Goal: Task Accomplishment & Management: Manage account settings

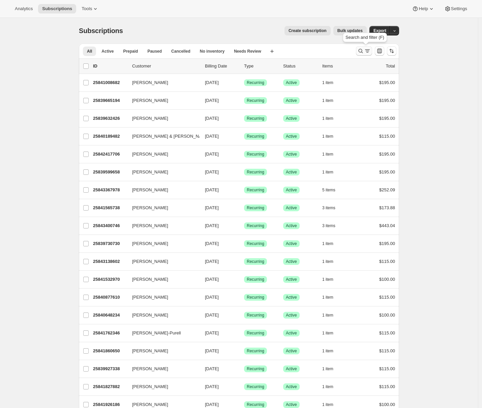
click at [367, 50] on icon "Search and filter results" at bounding box center [367, 51] width 7 height 7
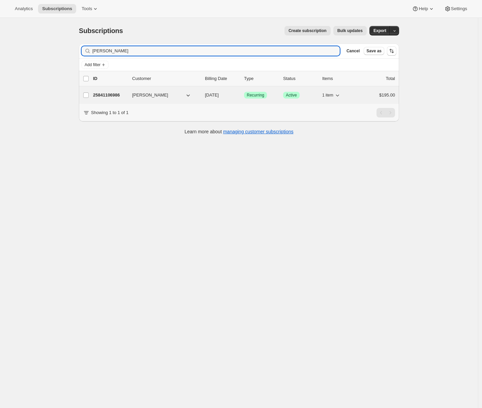
type input "carole"
click at [109, 96] on p "25841106986" at bounding box center [110, 95] width 34 height 7
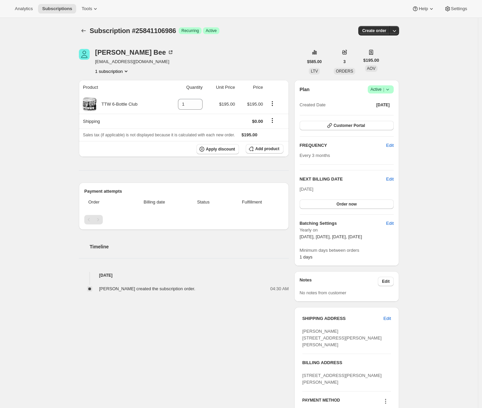
click at [21, 182] on div "Subscription #25841106986. This page is ready Subscription #25841106986 Success…" at bounding box center [239, 293] width 478 height 551
click at [105, 52] on div "Carole Bee" at bounding box center [134, 52] width 79 height 7
click at [377, 122] on button "Customer Portal" at bounding box center [347, 125] width 94 height 9
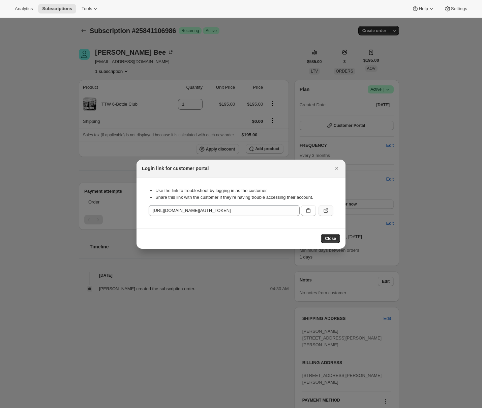
click at [324, 209] on icon ":rc9:" at bounding box center [326, 210] width 7 height 7
click at [335, 168] on icon "Close" at bounding box center [336, 168] width 7 height 7
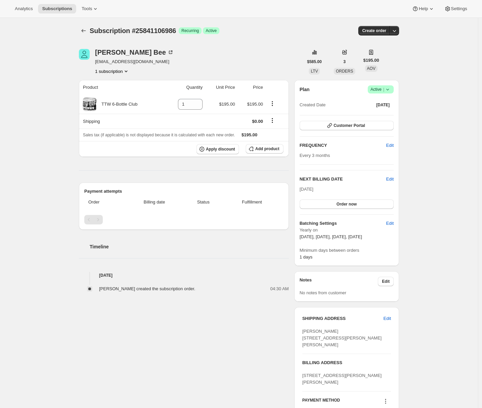
click at [43, 69] on div "Subscription #25841106986. This page is ready Subscription #25841106986 Success…" at bounding box center [239, 293] width 478 height 551
drag, startPoint x: 305, startPoint y: 319, endPoint x: 336, endPoint y: 348, distance: 42.0
click at [336, 348] on div "SHIPPING ADDRESS Edit Carole Bee 8 Mitchell Place Cromwell , 9310 New Zealand" at bounding box center [346, 331] width 89 height 33
click at [217, 341] on div "Carole Bee carolebeecb@gmail.com 1 subscription $585.00 LTV 3 ORDERS $195.00 AO…" at bounding box center [236, 293] width 326 height 511
click at [41, 145] on div "Subscription #25841106986. This page is ready Subscription #25841106986 Success…" at bounding box center [239, 293] width 478 height 551
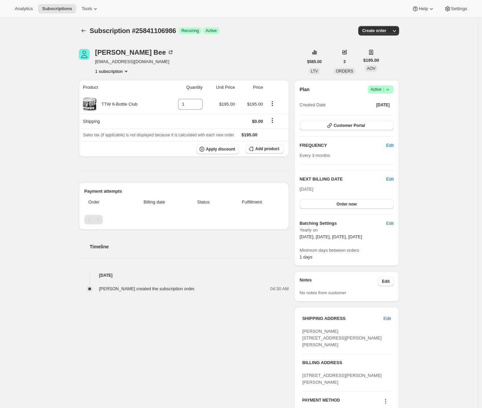
click at [58, 79] on div "Subscription #25841106986. This page is ready Subscription #25841106986 Success…" at bounding box center [239, 293] width 478 height 551
click at [41, 108] on div "Subscription #25841106986. This page is ready Subscription #25841106986 Success…" at bounding box center [239, 293] width 478 height 551
click at [345, 125] on span "Customer Portal" at bounding box center [349, 125] width 31 height 5
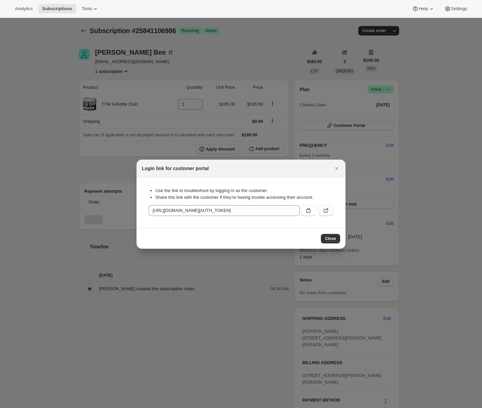
click at [330, 212] on button ":rc9:" at bounding box center [326, 210] width 15 height 11
click at [335, 168] on icon "Close" at bounding box center [336, 168] width 7 height 7
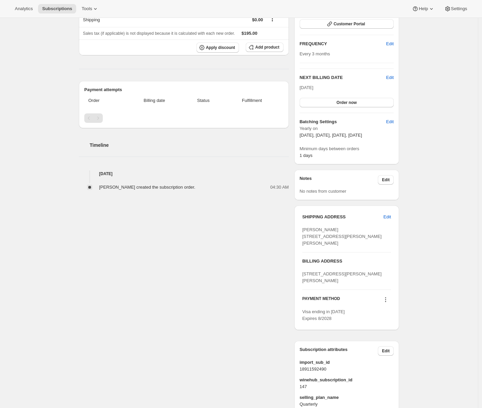
scroll to position [136, 0]
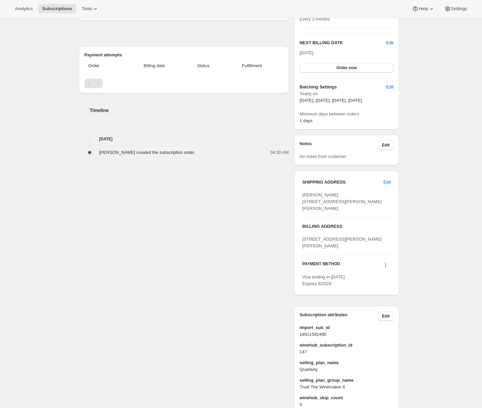
click at [227, 240] on div "Carole Bee carolebeecb@gmail.com 1 subscription $585.00 LTV 3 ORDERS $195.00 AO…" at bounding box center [236, 157] width 326 height 511
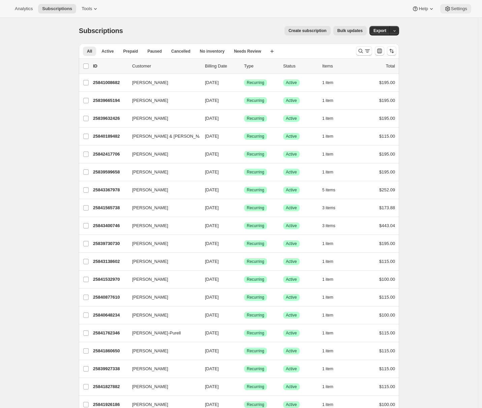
click at [461, 8] on span "Settings" at bounding box center [459, 8] width 16 height 5
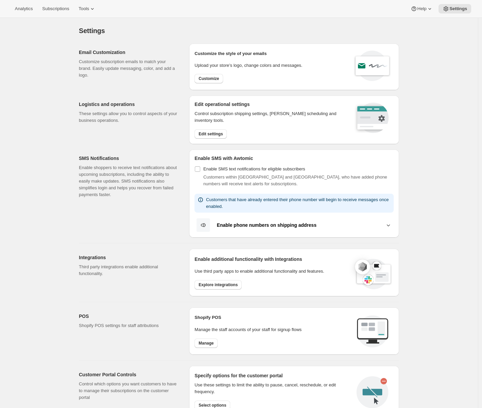
scroll to position [132, 0]
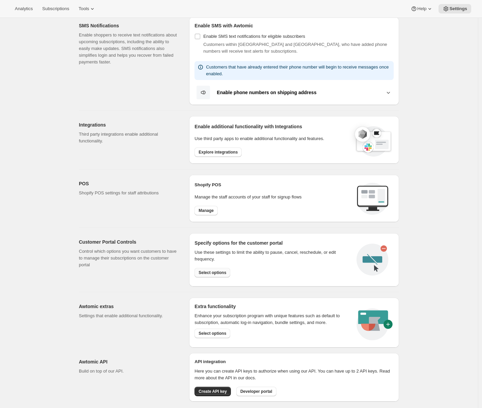
click at [217, 275] on button "Select options" at bounding box center [212, 272] width 36 height 9
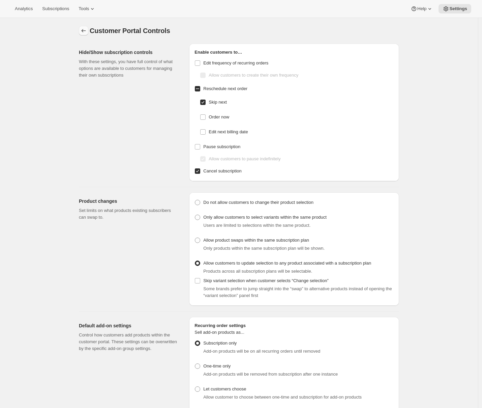
click at [85, 30] on icon "Settings" at bounding box center [83, 30] width 7 height 7
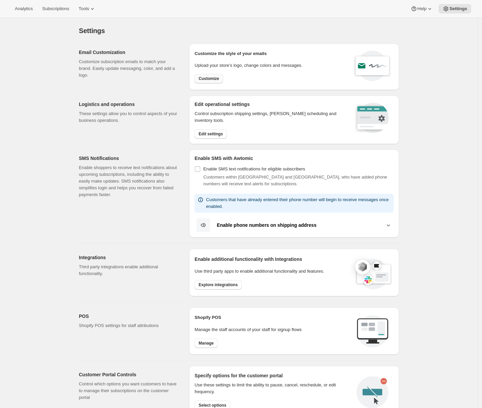
click at [206, 82] on button "Customize" at bounding box center [208, 78] width 29 height 9
select select "subscriptionMessage"
select select "5"
select select "15"
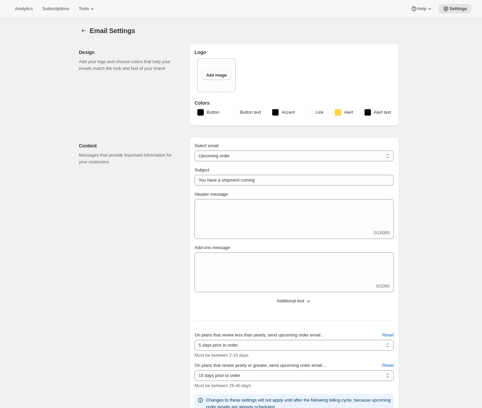
type input "Professors' Club Upcoming Shipment"
type textarea "Kia Ora! Your quarterly shipment for the Māori Point Professors' Club is close!…"
select select "14"
type input "Maori Point Wines"
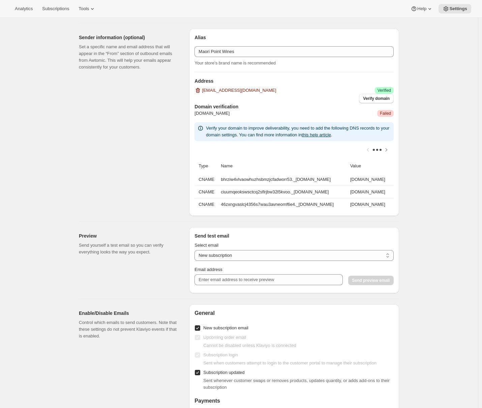
scroll to position [875, 0]
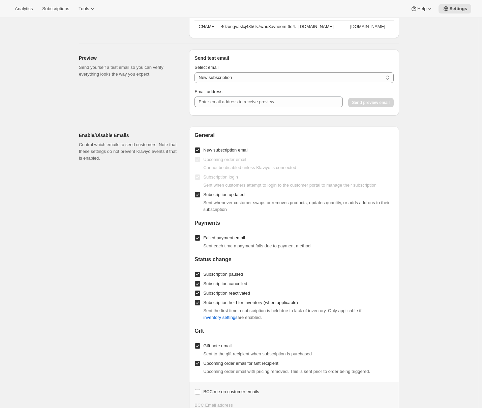
click at [211, 197] on span "Subscription updated" at bounding box center [223, 194] width 41 height 5
click at [200, 197] on input "Subscription updated" at bounding box center [197, 194] width 5 height 5
checkbox input "false"
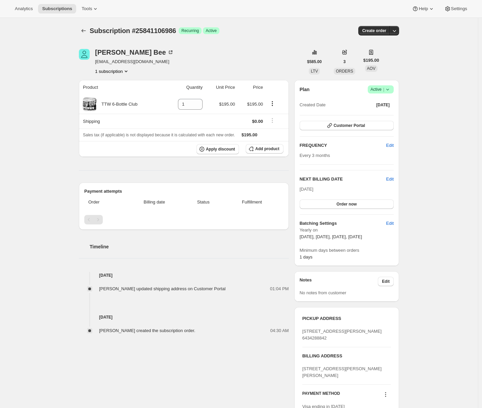
click at [429, 89] on div "Subscription #25841106986. This page is ready Subscription #25841106986 Success…" at bounding box center [239, 290] width 478 height 545
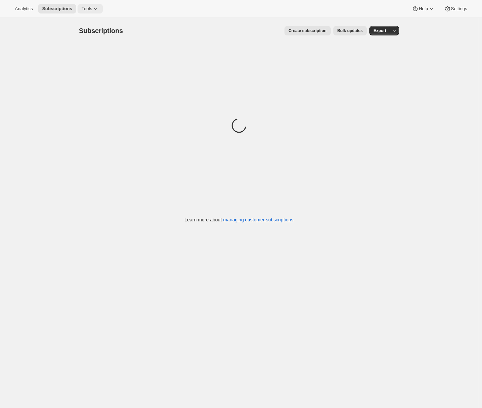
click at [94, 10] on icon at bounding box center [95, 8] width 7 height 7
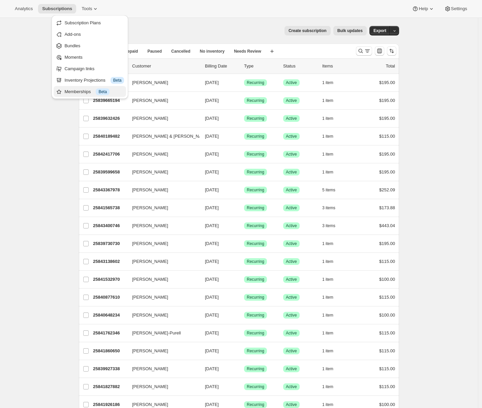
click at [79, 91] on div "Memberships Info Beta" at bounding box center [94, 91] width 60 height 7
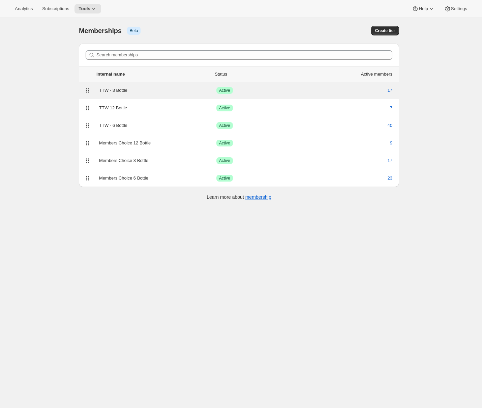
click at [144, 90] on div "TTW - 3 Bottle" at bounding box center [157, 90] width 117 height 7
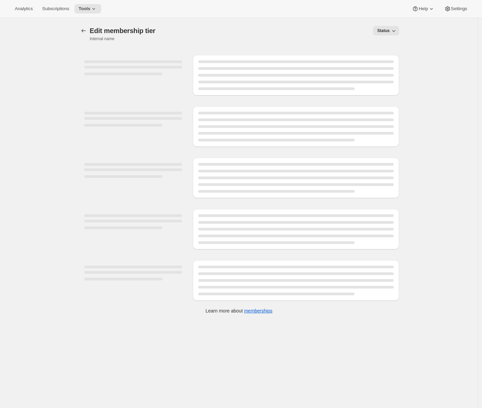
select select "variants"
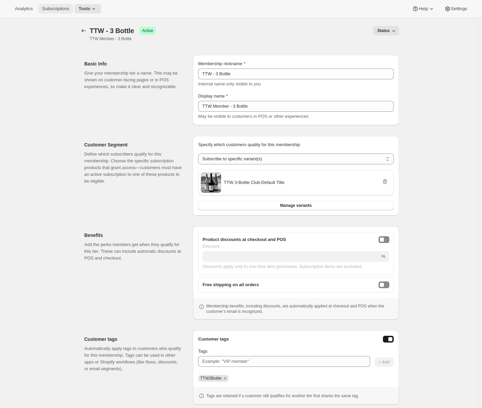
click at [60, 10] on span "Subscriptions" at bounding box center [55, 8] width 27 height 5
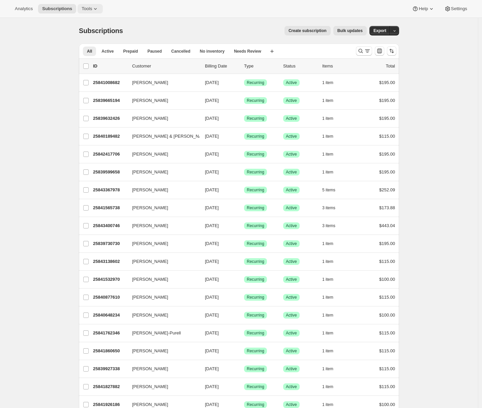
click at [95, 10] on icon at bounding box center [95, 8] width 7 height 7
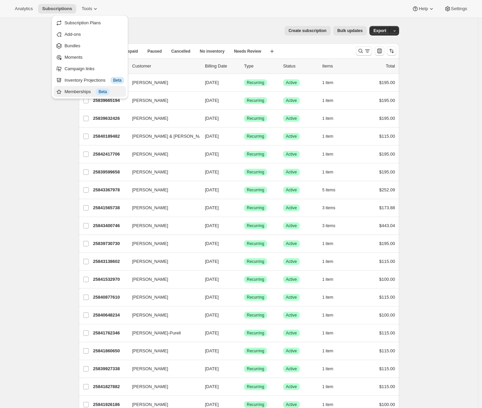
click at [75, 94] on div "Memberships Info Beta" at bounding box center [94, 91] width 60 height 7
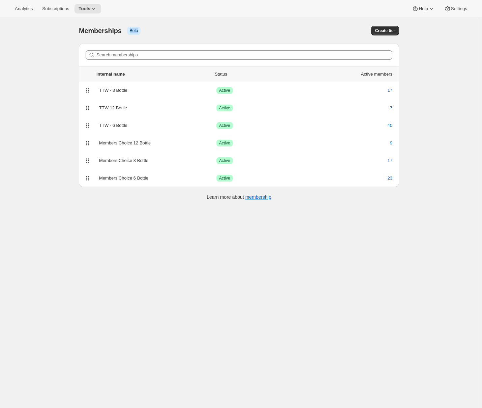
drag, startPoint x: 146, startPoint y: 32, endPoint x: 132, endPoint y: 29, distance: 13.8
click at [132, 29] on div "Memberships Info Beta" at bounding box center [166, 30] width 174 height 9
click at [19, 98] on div "[object Object]. This page is ready Memberships Info Beta Create tier Search me…" at bounding box center [239, 222] width 478 height 408
click at [49, 199] on div "[object Object]. This page is ready Memberships Info Beta Create tier Search me…" at bounding box center [239, 222] width 478 height 408
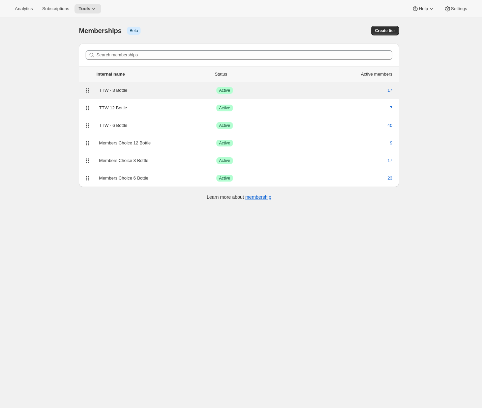
click at [167, 92] on div "TTW - 3 Bottle" at bounding box center [157, 90] width 117 height 7
select select "variants"
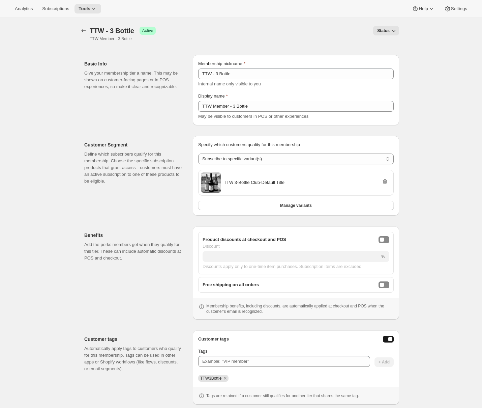
scroll to position [37, 0]
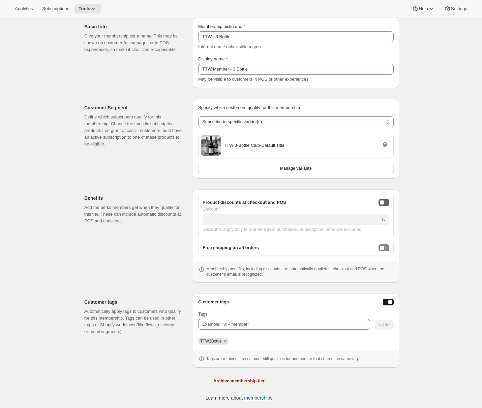
click at [387, 203] on button "onlineDiscountEnabled" at bounding box center [384, 202] width 11 height 7
click at [385, 202] on div "onlineDiscountEnabled" at bounding box center [386, 202] width 4 height 4
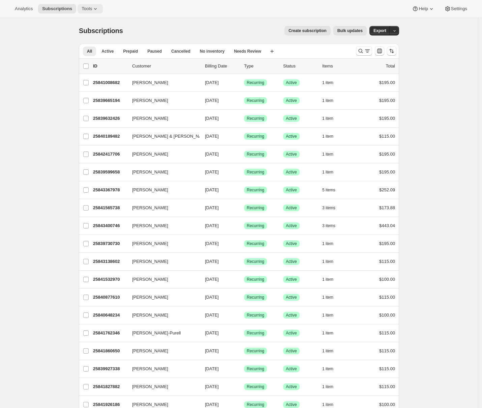
click at [92, 6] on span "Tools" at bounding box center [87, 8] width 10 height 5
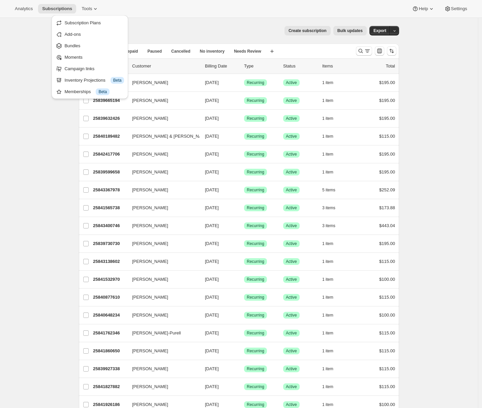
click at [75, 92] on div "Memberships Info Beta" at bounding box center [94, 91] width 60 height 7
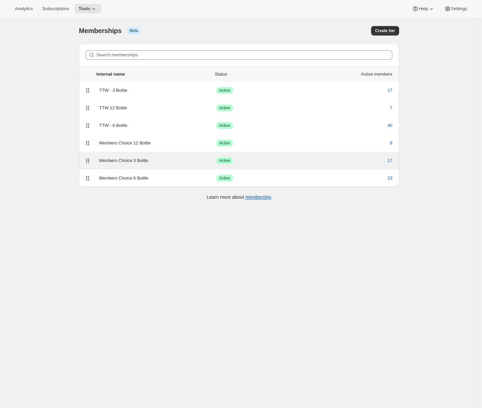
click at [129, 165] on div "Members Choice 3 Bottle Success Active 17" at bounding box center [239, 161] width 320 height 18
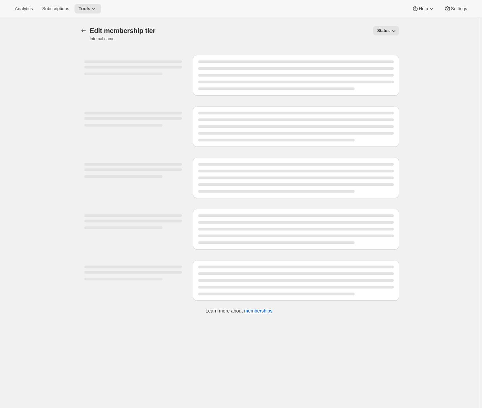
select select "variants"
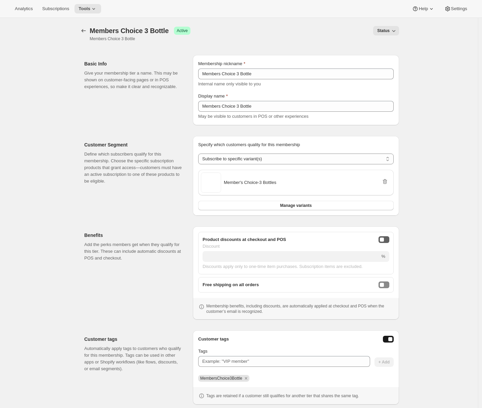
click at [386, 239] on button "onlineDiscountEnabled" at bounding box center [384, 239] width 11 height 7
click at [281, 259] on input "Discount" at bounding box center [286, 256] width 167 height 11
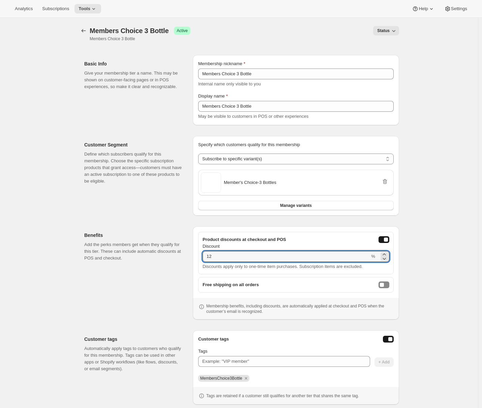
type input "12"
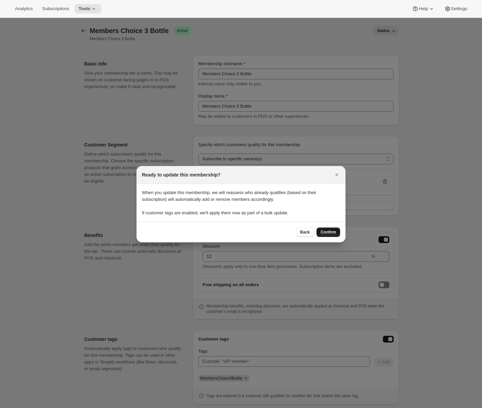
click at [329, 234] on button "Confirm" at bounding box center [329, 231] width 24 height 9
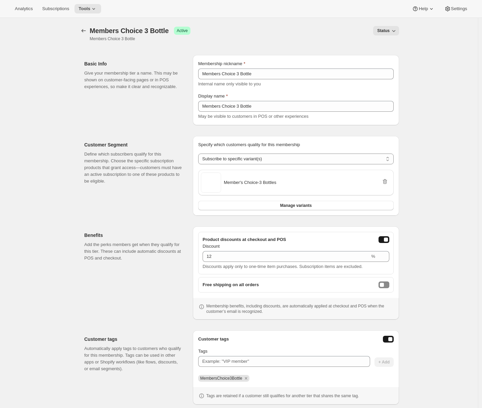
click at [61, 270] on div "[object Object]. This page is ready Members Choice 3 Bottle Success Active Memb…" at bounding box center [239, 231] width 478 height 427
click at [53, 255] on div "[object Object]. This page is ready Members Choice 3 Bottle Success Active Memb…" at bounding box center [239, 231] width 478 height 427
click at [52, 255] on div "[object Object]. This page is ready Members Choice 3 Bottle Success Active Memb…" at bounding box center [239, 231] width 478 height 427
click at [386, 240] on div "onlineDiscountEnabled" at bounding box center [386, 239] width 4 height 4
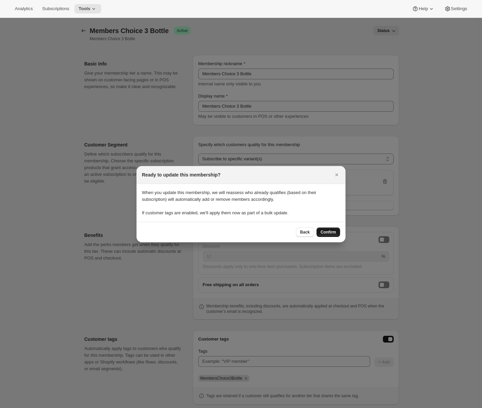
click at [326, 232] on span "Confirm" at bounding box center [329, 231] width 16 height 5
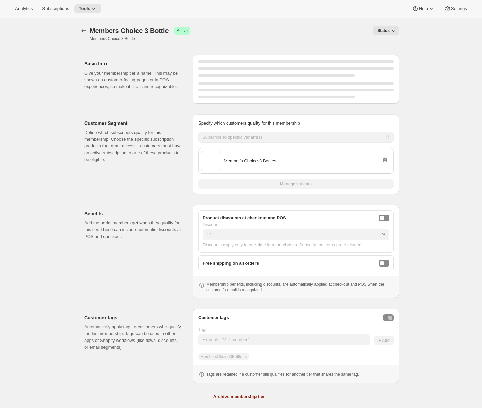
click at [97, 201] on div "Benefits Add the perks members get when they qualify for this tier. These can i…" at bounding box center [239, 248] width 320 height 98
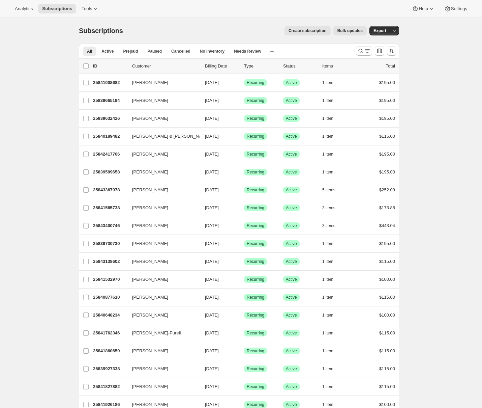
click at [312, 33] on span "Create subscription" at bounding box center [308, 30] width 38 height 5
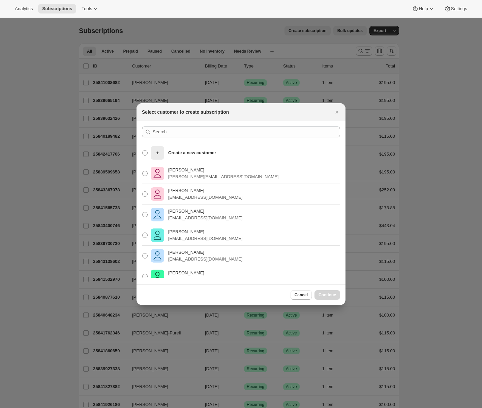
click at [245, 175] on div "John Harris john@maoripoint.co.nz" at bounding box center [241, 173] width 209 height 21
click at [146, 172] on span ":rc:" at bounding box center [144, 173] width 5 height 5
click at [143, 171] on input "John Harris john@maoripoint.co.nz" at bounding box center [142, 171] width 0 height 0
radio input "true"
click at [340, 111] on icon "Close" at bounding box center [336, 112] width 7 height 7
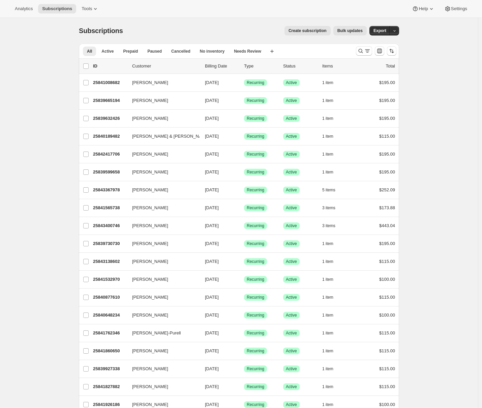
click at [306, 28] on span "Create subscription" at bounding box center [308, 30] width 38 height 5
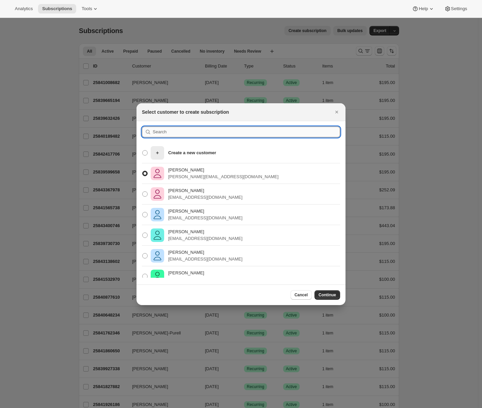
click at [192, 133] on input ":rc:" at bounding box center [246, 131] width 187 height 11
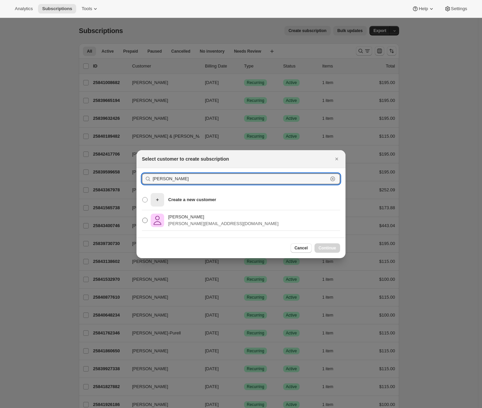
type input "adrian andrade"
click at [174, 218] on p "Adrian Andrade" at bounding box center [223, 216] width 110 height 7
click at [143, 218] on input "Adrian Andrade adrian@awtomic.com" at bounding box center [142, 217] width 0 height 0
radio input "true"
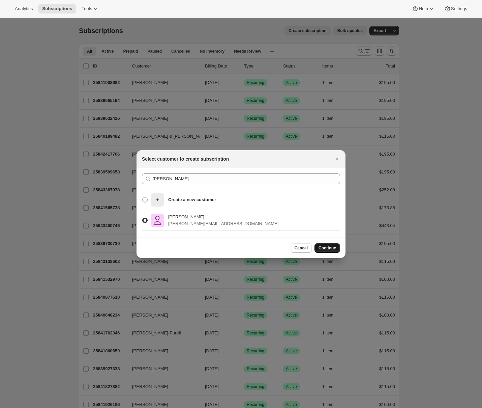
click at [324, 248] on span "Continue" at bounding box center [328, 247] width 18 height 5
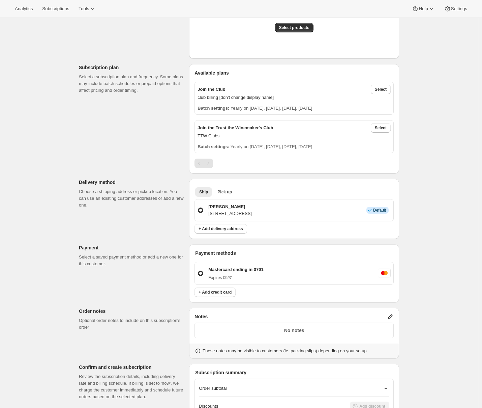
scroll to position [72, 0]
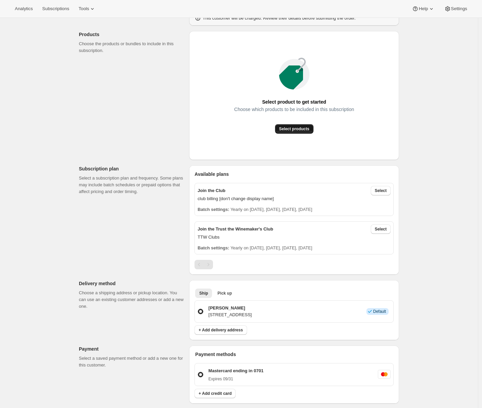
click at [288, 130] on span "Select products" at bounding box center [294, 128] width 30 height 5
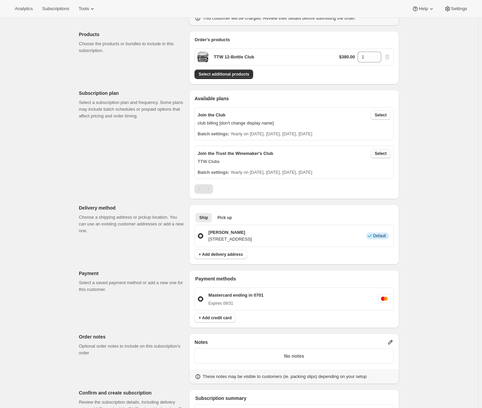
click at [384, 155] on span "Select" at bounding box center [381, 153] width 12 height 5
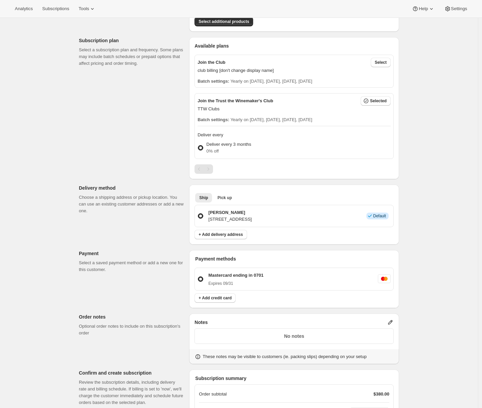
scroll to position [0, 0]
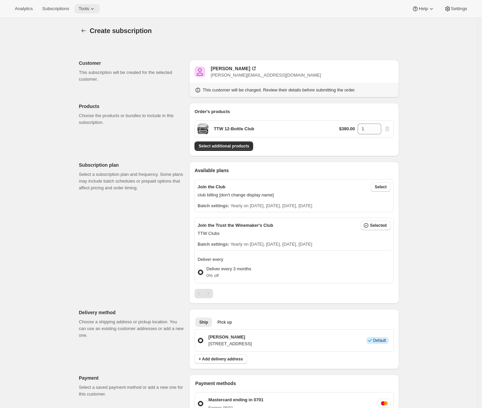
click at [95, 12] on button "Tools" at bounding box center [86, 8] width 25 height 9
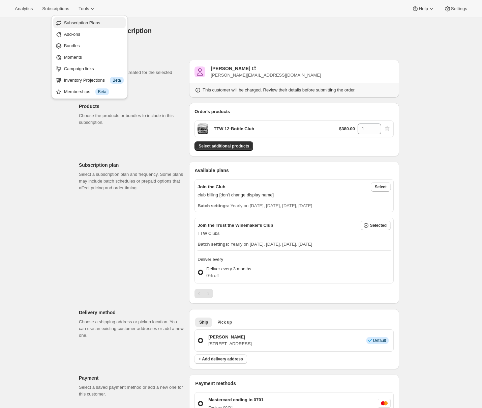
click at [90, 25] on span "Subscription Plans" at bounding box center [82, 22] width 36 height 5
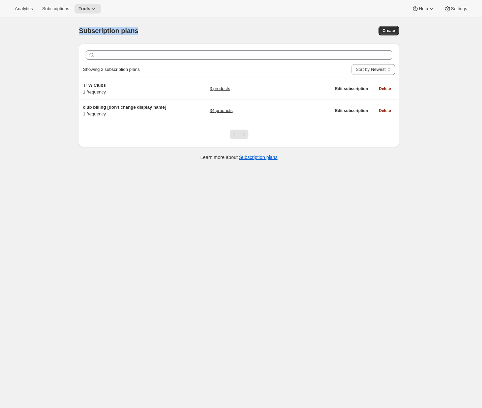
drag, startPoint x: 144, startPoint y: 32, endPoint x: 78, endPoint y: 32, distance: 65.7
click at [78, 32] on div "Subscription plans. This page is ready Subscription plans Create Clear Showing …" at bounding box center [239, 92] width 336 height 149
click at [385, 30] on span "Create" at bounding box center [389, 30] width 12 height 5
select select "WEEK"
select select "MONTH"
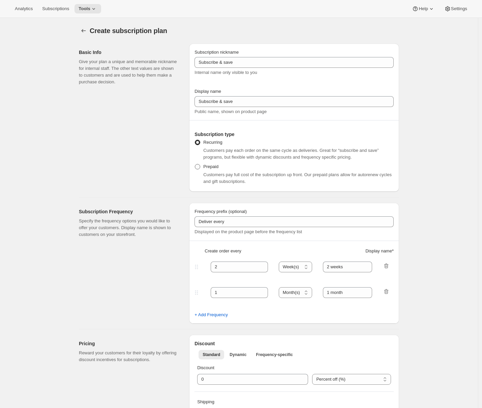
click at [213, 167] on span "Prepaid" at bounding box center [210, 166] width 15 height 5
click at [195, 164] on input "Prepaid" at bounding box center [195, 164] width 0 height 0
radio input "true"
select select "MONTH"
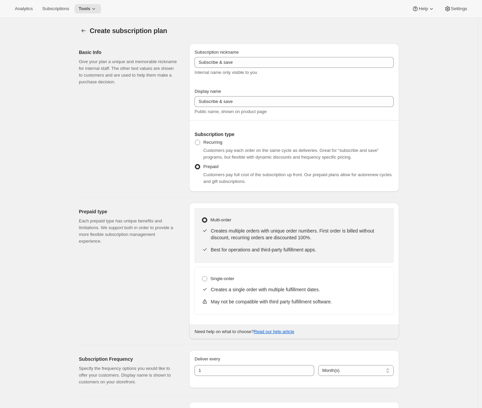
radio input "true"
select select "WEEK"
select select "MONTH"
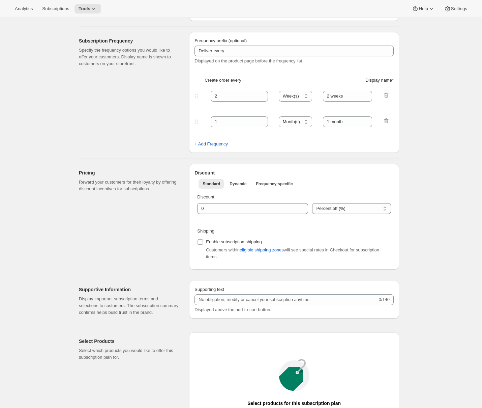
scroll to position [24, 0]
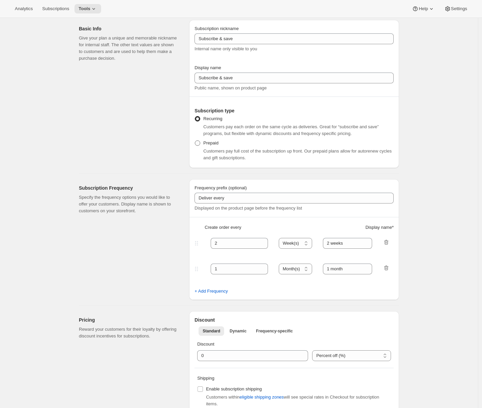
click at [205, 144] on label "Prepaid" at bounding box center [206, 142] width 24 height 9
click at [195, 141] on input "Prepaid" at bounding box center [195, 140] width 0 height 0
radio input "true"
select select "MONTH"
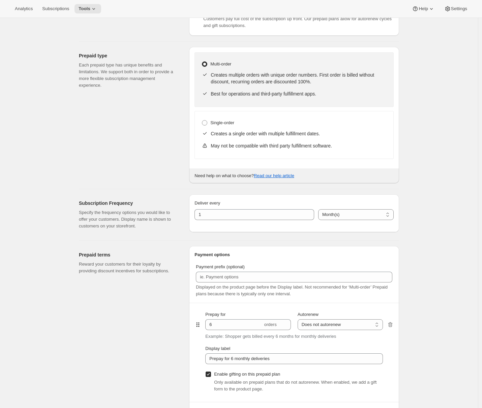
scroll to position [307, 0]
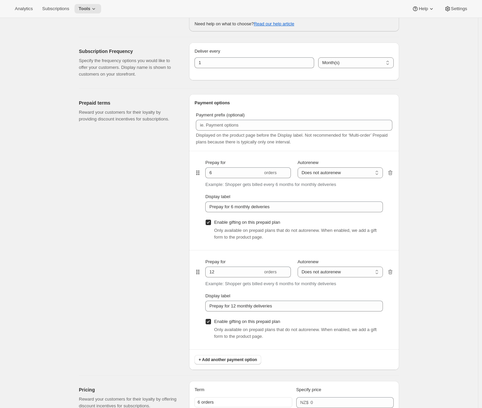
click at [392, 272] on icon "button" at bounding box center [390, 271] width 7 height 7
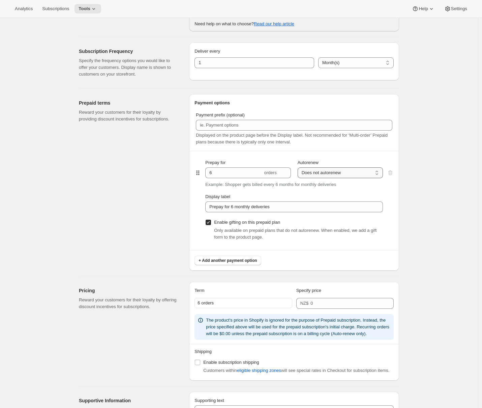
click at [344, 173] on select "Does not autorenew Renews after prepaid period" at bounding box center [340, 172] width 85 height 11
click at [299, 167] on select "Does not autorenew Renews after prepaid period" at bounding box center [340, 172] width 85 height 11
click at [335, 173] on select "Does not autorenew Renews after prepaid period" at bounding box center [340, 172] width 85 height 11
drag, startPoint x: 164, startPoint y: 211, endPoint x: 168, endPoint y: 214, distance: 4.9
click at [164, 212] on div "Prepaid terms Reward your customers for their loyalty by providing discount inc…" at bounding box center [131, 182] width 105 height 176
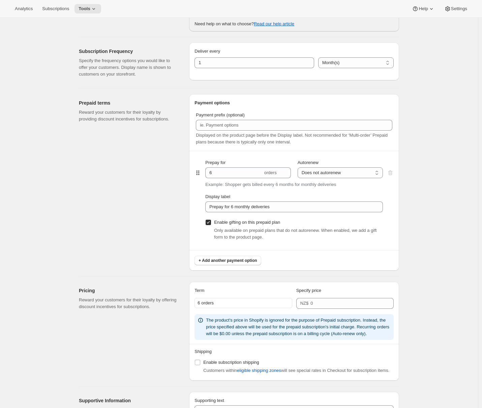
radio input "true"
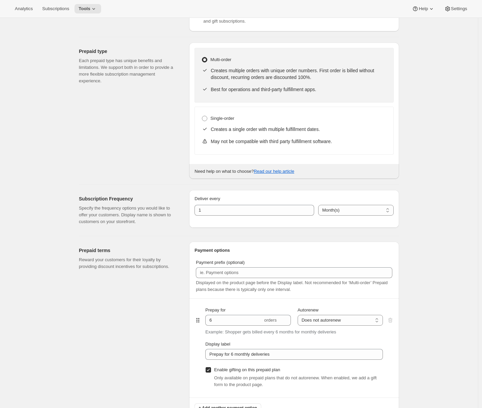
select select "WEEK"
select select "MONTH"
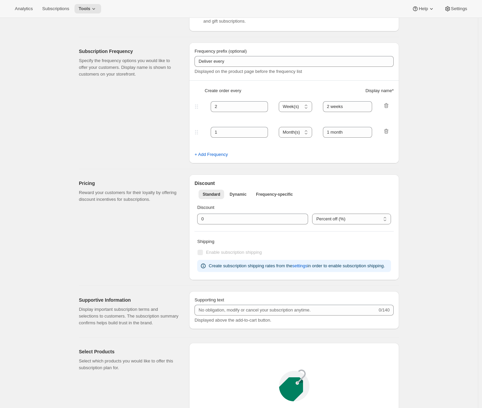
click at [135, 83] on div "Subscription Frequency Specify the frequency options you would like to offer yo…" at bounding box center [131, 102] width 105 height 121
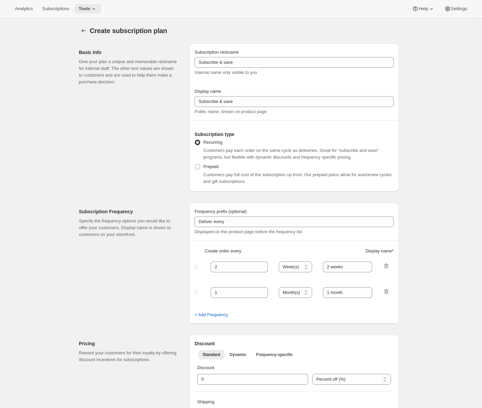
click at [90, 10] on span "Tools" at bounding box center [85, 8] width 12 height 5
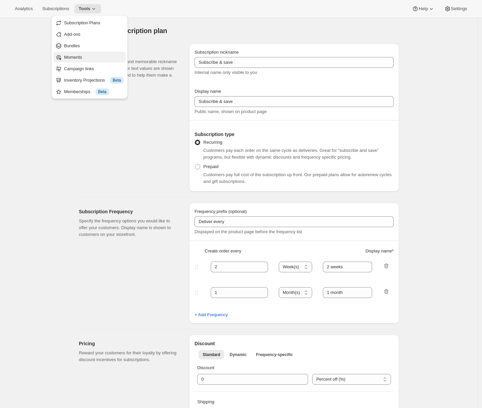
click at [90, 60] on button "Moments" at bounding box center [89, 57] width 72 height 11
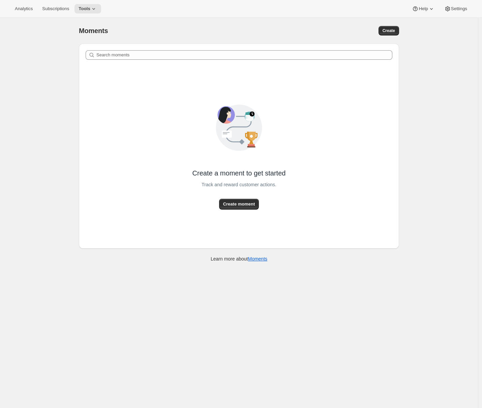
click at [54, 70] on div "Moments. This page is ready Moments Create Search moments Create a moment to ge…" at bounding box center [239, 222] width 478 height 408
click at [234, 204] on span "Create moment" at bounding box center [239, 204] width 32 height 7
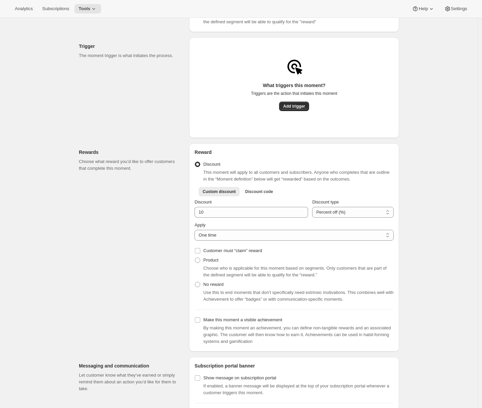
scroll to position [8, 0]
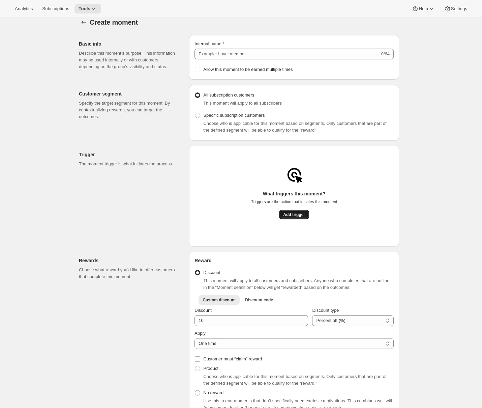
click at [293, 217] on span "Add trigger" at bounding box center [294, 214] width 22 height 5
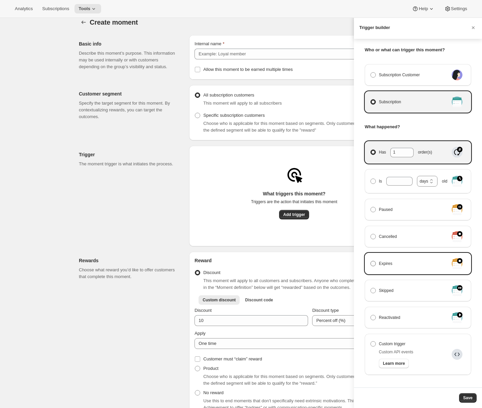
click at [401, 264] on label "Expires" at bounding box center [409, 263] width 79 height 9
click at [371, 261] on input "Expires" at bounding box center [370, 261] width 0 height 0
radio input "true"
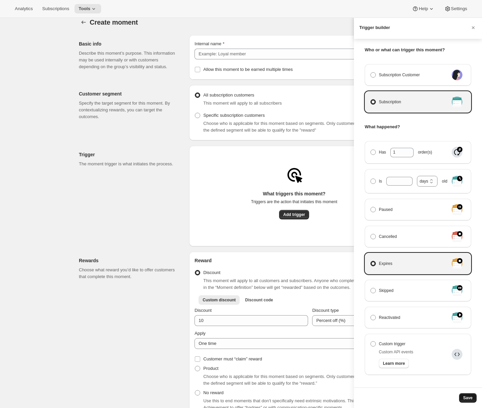
click at [469, 395] on span "Save" at bounding box center [467, 397] width 9 height 5
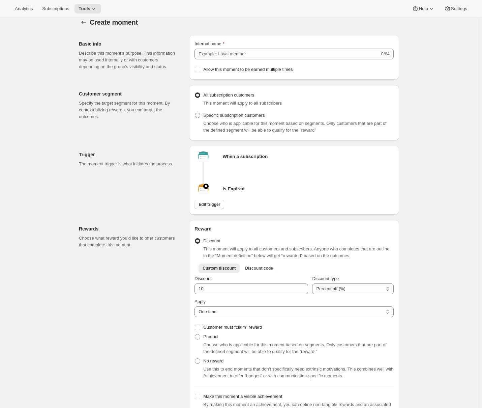
click at [213, 118] on span "Specific subscription customers" at bounding box center [233, 115] width 61 height 5
click at [195, 113] on input "Specific subscription customers" at bounding box center [195, 113] width 0 height 0
radio input "true"
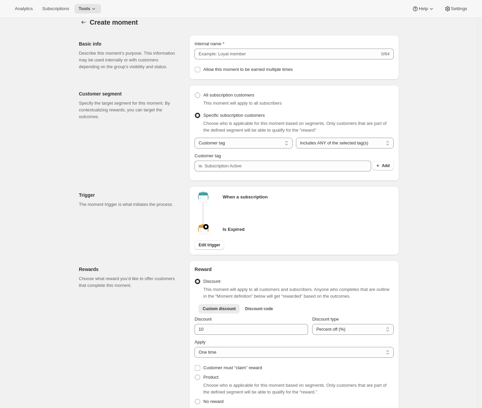
scroll to position [221, 0]
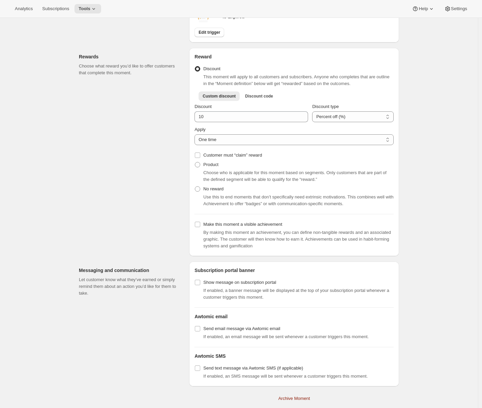
radio input "true"
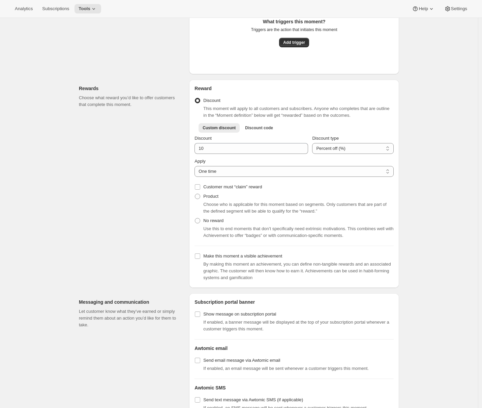
click at [81, 14] on div "Analytics Subscriptions Tools Help Settings" at bounding box center [241, 9] width 482 height 18
click at [87, 12] on button "Tools" at bounding box center [87, 8] width 27 height 9
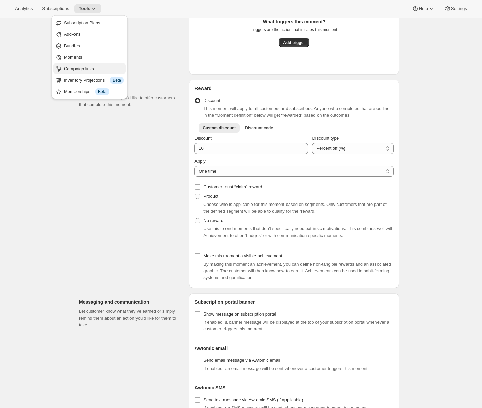
click at [92, 69] on span "Campaign links" at bounding box center [79, 68] width 30 height 5
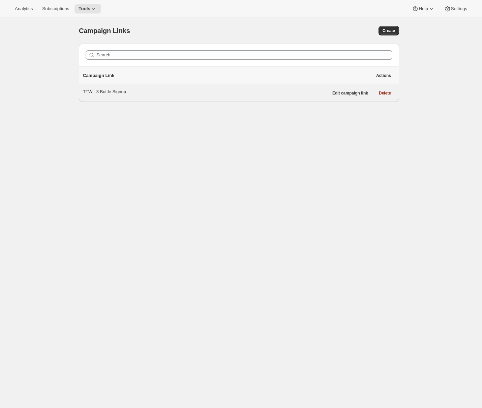
click at [169, 93] on div "TTW - 3 Bottle Signup" at bounding box center [205, 91] width 245 height 7
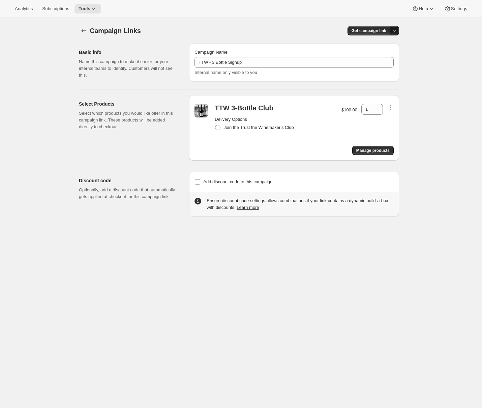
click at [394, 32] on icon "button" at bounding box center [394, 31] width 4 height 4
click at [391, 46] on span "Copy Link" at bounding box center [388, 44] width 20 height 5
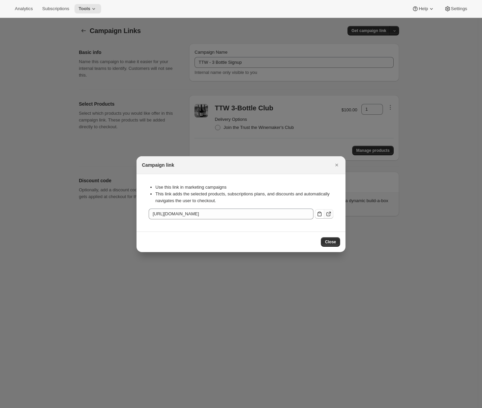
click at [329, 213] on icon ":rhs:" at bounding box center [328, 213] width 7 height 7
click at [340, 166] on button "Close" at bounding box center [336, 164] width 9 height 9
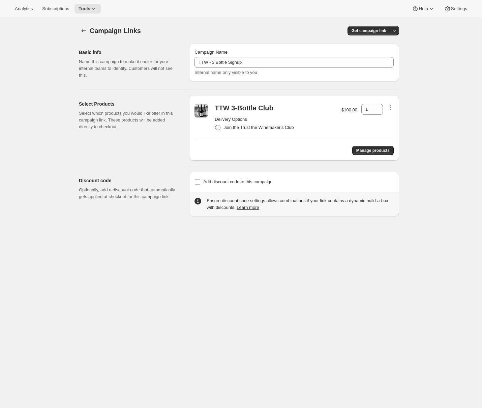
click at [242, 128] on span "Join the Trust the Winemaker's Club" at bounding box center [258, 127] width 70 height 5
click at [215, 125] on input "Join the Trust the Winemaker's Club" at bounding box center [215, 125] width 0 height 0
radio input "true"
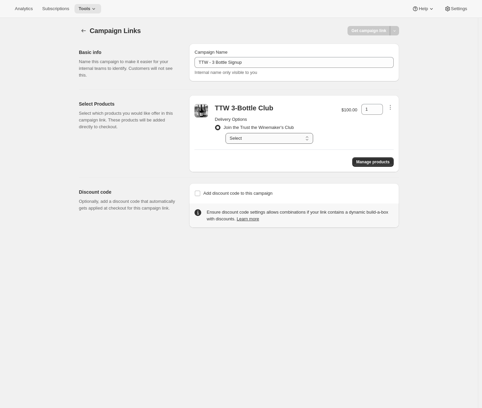
click at [277, 134] on select "Select Deliver every 3 months" at bounding box center [270, 138] width 88 height 11
select select "gid://shopify/SellingPlan/2088534058"
click at [227, 133] on select "Select Deliver every 3 months" at bounding box center [270, 138] width 88 height 11
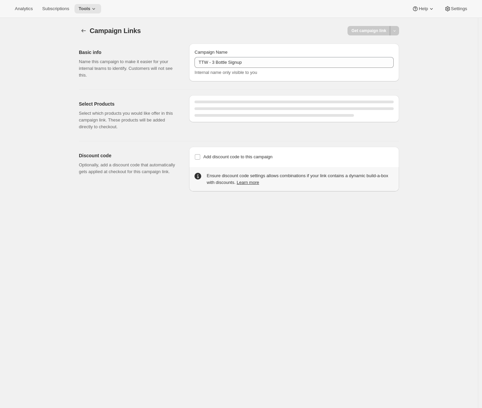
select select "gid://shopify/SellingPlan/2088534058"
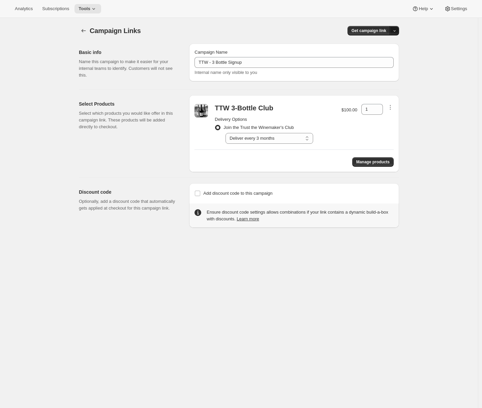
click at [397, 30] on icon "button" at bounding box center [394, 31] width 4 height 4
click at [394, 48] on span "Copy Link" at bounding box center [388, 44] width 20 height 7
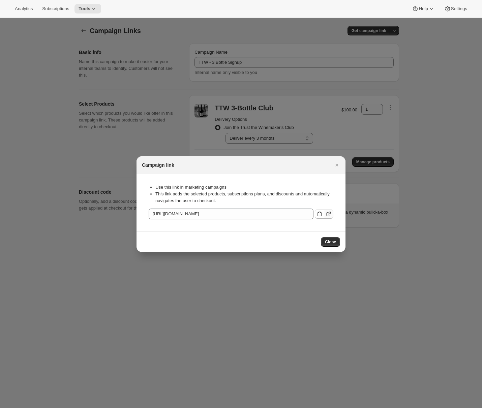
click at [328, 211] on icon ":rhs:" at bounding box center [328, 213] width 7 height 7
click at [338, 167] on icon "Close" at bounding box center [336, 164] width 7 height 7
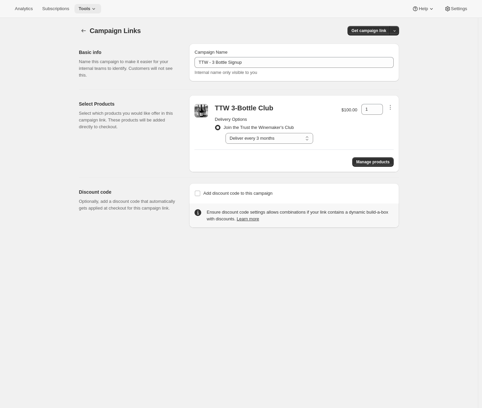
click at [96, 7] on icon at bounding box center [93, 8] width 7 height 7
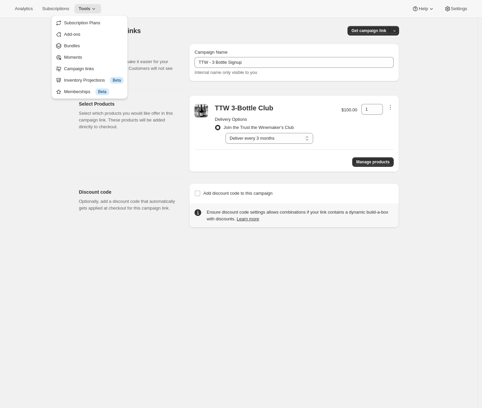
drag, startPoint x: 87, startPoint y: 58, endPoint x: 21, endPoint y: 74, distance: 68.4
click at [21, 74] on div "Analytics Subscriptions Tools Help Settings Skip to content Campaign Links. Thi…" at bounding box center [241, 212] width 482 height 425
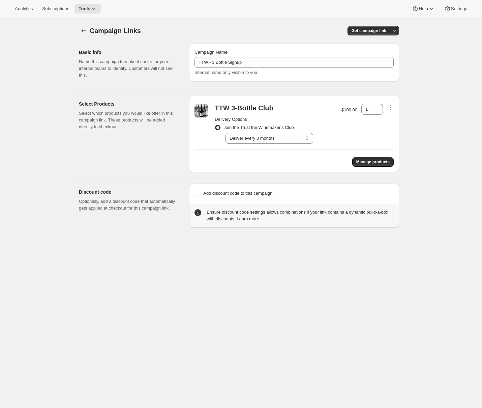
click at [68, 39] on div "Campaign Links. This page is ready Campaign Links Get campaign link Basic info …" at bounding box center [239, 222] width 478 height 408
click at [93, 9] on icon at bounding box center [93, 8] width 7 height 7
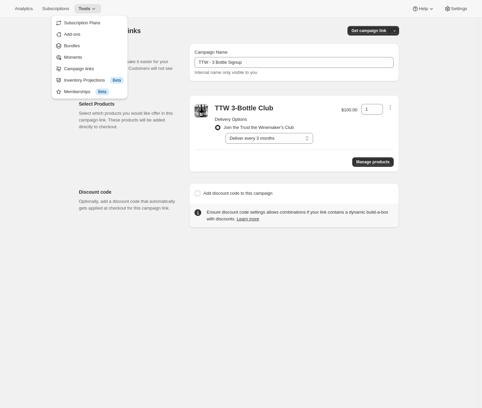
click at [35, 65] on div "Campaign Links. This page is ready Campaign Links Get campaign link Basic info …" at bounding box center [239, 222] width 478 height 408
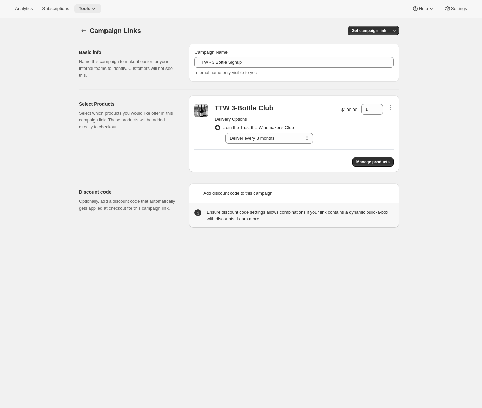
click at [90, 9] on span "Tools" at bounding box center [85, 8] width 12 height 5
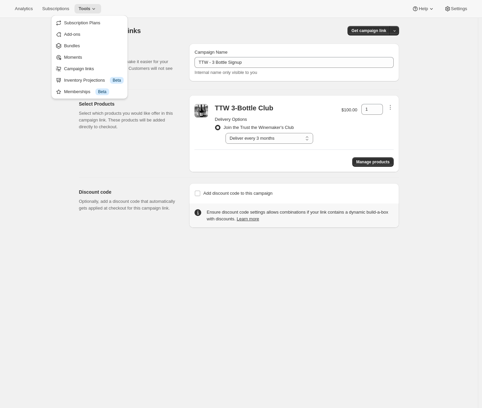
click at [40, 63] on div "Campaign Links. This page is ready Campaign Links Get campaign link Basic info …" at bounding box center [239, 222] width 478 height 408
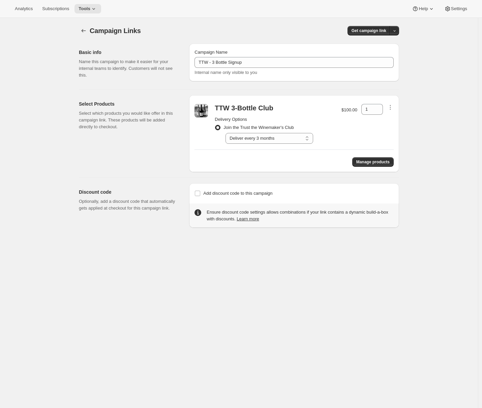
click at [46, 48] on div "Campaign Links. This page is ready Campaign Links Get campaign link Basic info …" at bounding box center [239, 222] width 478 height 408
click at [53, 38] on div "Campaign Links. This page is ready Campaign Links Get campaign link Basic info …" at bounding box center [239, 222] width 478 height 408
click at [65, 81] on div "Campaign Links. This page is ready Campaign Links Get campaign link Basic info …" at bounding box center [239, 222] width 478 height 408
click at [87, 10] on span "Tools" at bounding box center [85, 8] width 12 height 5
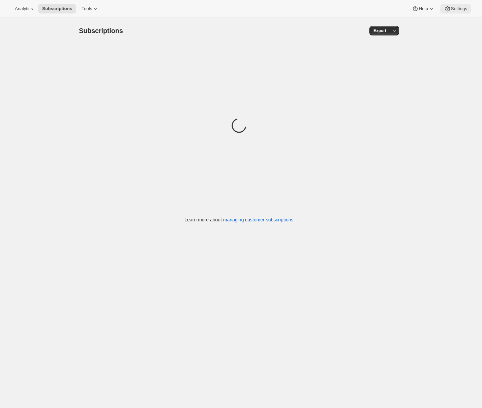
click at [455, 9] on span "Settings" at bounding box center [459, 8] width 16 height 5
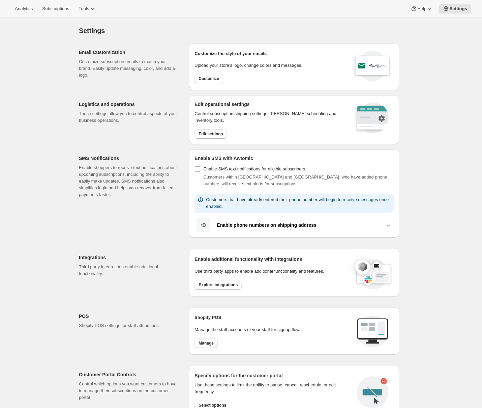
click at [151, 136] on div "Logistics and operations These settings allow you to control aspects of your bu…" at bounding box center [131, 119] width 105 height 49
click at [214, 79] on span "Customize" at bounding box center [209, 78] width 21 height 5
select select "subscriptionMessage"
select select "5"
select select "15"
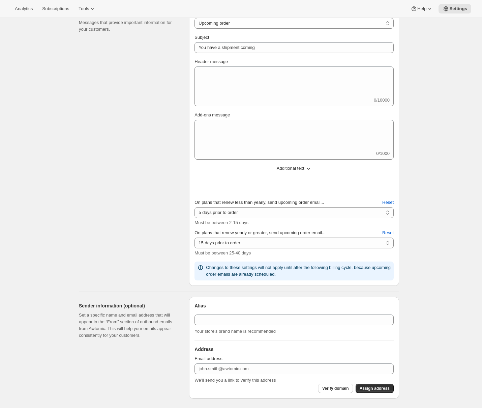
type input "Professors' Club Upcoming Shipment"
type textarea "Kia Ora! Your quarterly shipment for the Māori Point Professors' Club is close!…"
select select "14"
type input "Maori Point Wines"
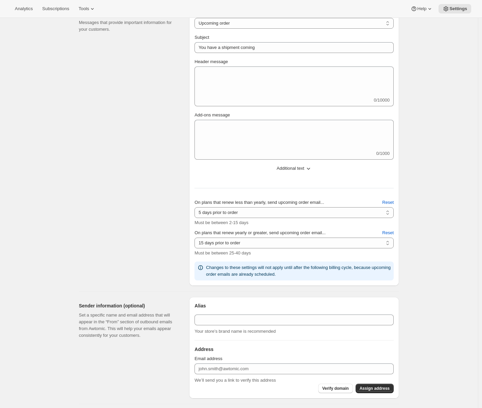
checkbox input "false"
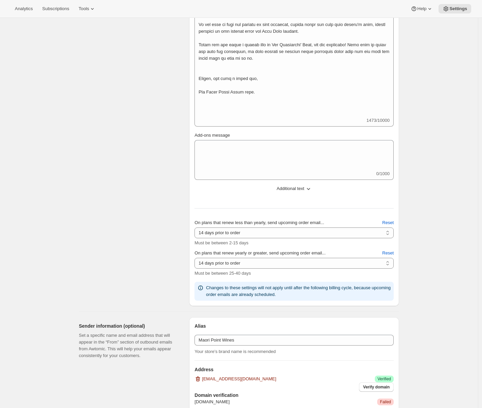
scroll to position [573, 0]
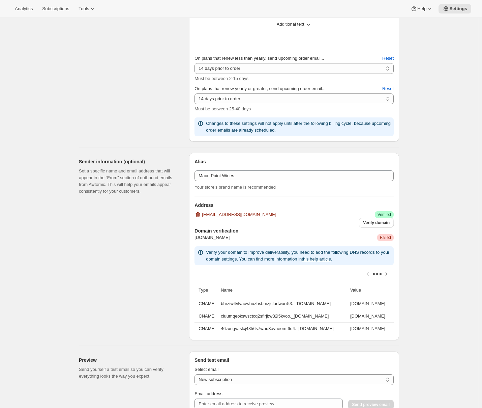
click at [168, 239] on div "Sender information (optional) Set a specific name and email address that will a…" at bounding box center [131, 246] width 105 height 187
drag, startPoint x: 393, startPoint y: 236, endPoint x: 383, endPoint y: 236, distance: 10.8
click at [383, 236] on span "Critical Failed" at bounding box center [385, 237] width 17 height 7
click at [412, 240] on div "Email Settings. This page is ready Email Settings Design Add your logo and choo…" at bounding box center [239, 99] width 478 height 1311
drag, startPoint x: 196, startPoint y: 230, endPoint x: 250, endPoint y: 246, distance: 56.6
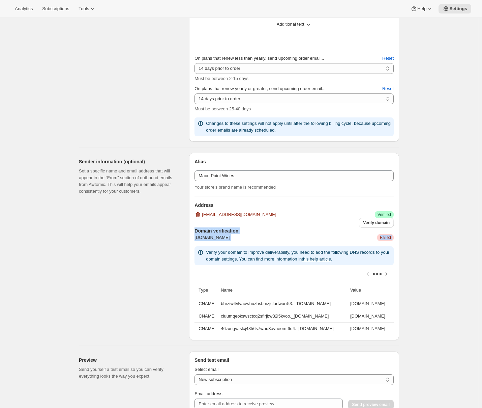
click at [250, 246] on div "Alias Alias Maori Point Wines Your store’s brand name is recommended Address wi…" at bounding box center [294, 246] width 210 height 187
click at [188, 260] on div "Sender information (optional) Set a specific name and email address that will a…" at bounding box center [236, 243] width 326 height 192
drag, startPoint x: 198, startPoint y: 230, endPoint x: 230, endPoint y: 235, distance: 32.4
click at [230, 235] on div "Alias Alias Maori Point Wines Your store’s brand name is recommended Address wi…" at bounding box center [294, 246] width 210 height 187
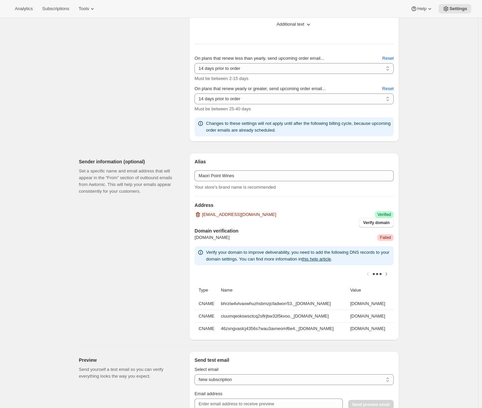
click at [184, 235] on div "Sender information (optional) Set a specific name and email address that will a…" at bounding box center [131, 246] width 105 height 187
click at [190, 266] on div "Sender information (optional) Set a specific name and email address that will a…" at bounding box center [236, 243] width 326 height 192
drag, startPoint x: 198, startPoint y: 231, endPoint x: 396, endPoint y: 330, distance: 222.5
click at [402, 331] on div "Email Settings. This page is ready Email Settings Design Add your logo and choo…" at bounding box center [239, 99] width 336 height 1311
click at [184, 325] on div "Sender information (optional) Set a specific name and email address that will a…" at bounding box center [131, 246] width 105 height 187
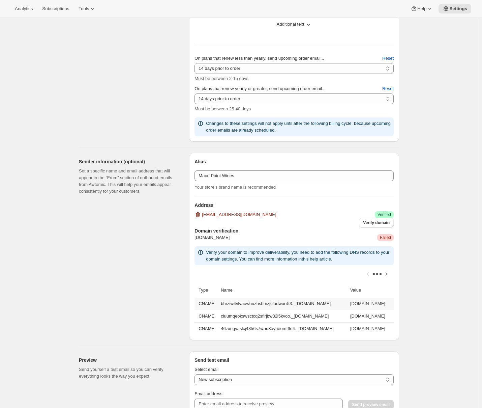
drag, startPoint x: 201, startPoint y: 302, endPoint x: 357, endPoint y: 307, distance: 155.8
click at [357, 307] on tr "CNAME bhrziw4vlvaowhuzhsbmzjcfadworr53._domainkey.maoripoint.co.nz bhrziw4vlvao…" at bounding box center [293, 303] width 199 height 12
click at [180, 303] on div "Sender information (optional) Set a specific name and email address that will a…" at bounding box center [131, 246] width 105 height 187
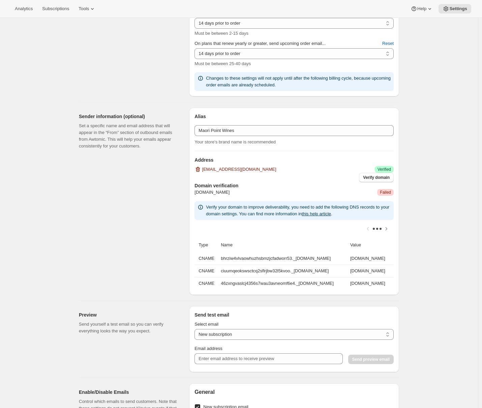
click at [150, 294] on div "Sender information (optional) Set a specific name and email address that will a…" at bounding box center [131, 201] width 105 height 187
click at [166, 295] on div "Sender information (optional) Set a specific name and email address that will a…" at bounding box center [131, 201] width 105 height 187
drag, startPoint x: 201, startPoint y: 259, endPoint x: 394, endPoint y: 282, distance: 194.5
click at [394, 282] on tbody "CNAME bhrziw4vlvaowhuzhsbmzjcfadworr53._domainkey.maoripoint.co.nz bhrziw4vlvao…" at bounding box center [293, 270] width 199 height 37
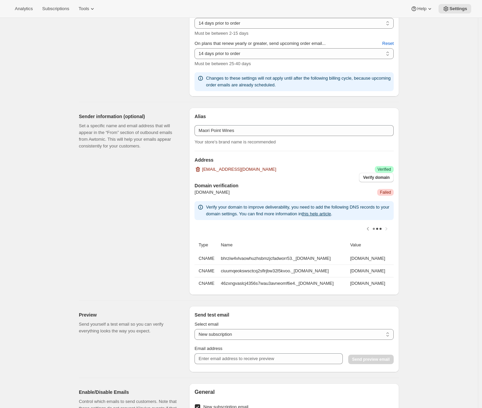
click at [117, 295] on div "Sender information (optional) Set a specific name and email address that will a…" at bounding box center [131, 201] width 105 height 187
drag, startPoint x: 200, startPoint y: 259, endPoint x: 399, endPoint y: 287, distance: 201.6
click at [399, 287] on div "Alias Alias Maori Point Wines Your store’s brand name is recommended Address wi…" at bounding box center [294, 201] width 210 height 187
click at [157, 282] on div "Sender information (optional) Set a specific name and email address that will a…" at bounding box center [131, 201] width 105 height 187
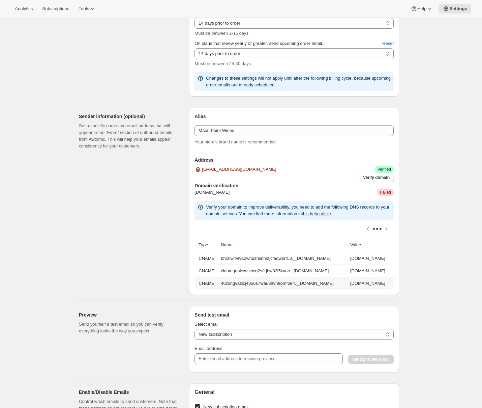
drag, startPoint x: 201, startPoint y: 257, endPoint x: 390, endPoint y: 288, distance: 191.9
click at [390, 288] on tbody "CNAME bhrziw4vlvaowhuzhsbmzjcfadworr53._domainkey.maoripoint.co.nz bhrziw4vlvao…" at bounding box center [293, 270] width 199 height 37
click at [407, 286] on div "Email Settings. This page is ready Email Settings Design Add your logo and choo…" at bounding box center [239, 54] width 336 height 1311
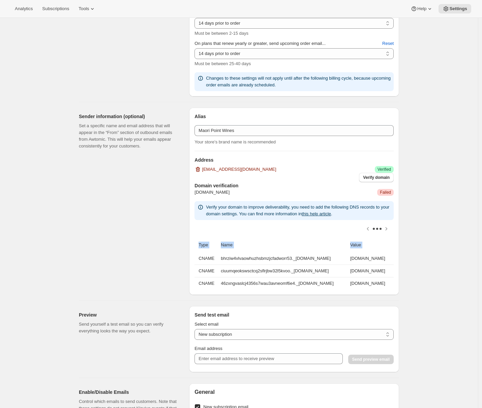
drag, startPoint x: 201, startPoint y: 258, endPoint x: 396, endPoint y: 255, distance: 194.9
click at [396, 255] on div "Alias Alias Maori Point Wines Your store’s brand name is recommended Address wi…" at bounding box center [294, 201] width 210 height 187
click at [405, 264] on div "Email Settings. This page is ready Email Settings Design Add your logo and choo…" at bounding box center [239, 54] width 336 height 1311
drag, startPoint x: 202, startPoint y: 256, endPoint x: 207, endPoint y: 259, distance: 6.0
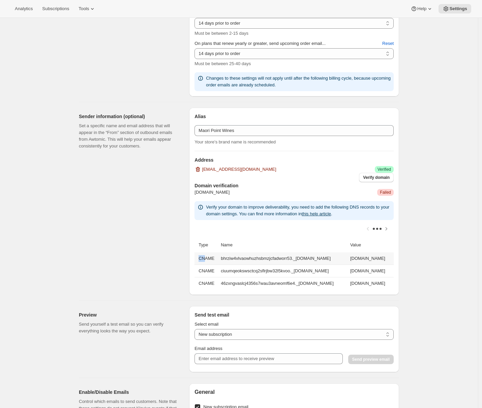
click at [207, 259] on th "CNAME" at bounding box center [206, 258] width 24 height 12
click at [137, 274] on div "Sender information (optional) Set a specific name and email address that will a…" at bounding box center [131, 201] width 105 height 187
drag, startPoint x: 382, startPoint y: 191, endPoint x: 395, endPoint y: 191, distance: 13.8
click at [395, 191] on div "Alias Alias Maori Point Wines Your store’s brand name is recommended Address wi…" at bounding box center [294, 201] width 210 height 187
click at [413, 209] on div "Email Settings. This page is ready Email Settings Design Add your logo and choo…" at bounding box center [239, 54] width 478 height 1311
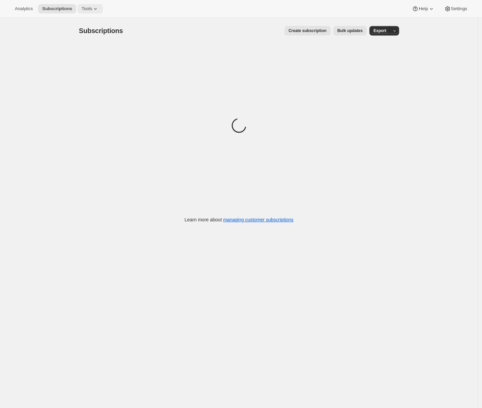
click at [96, 10] on icon at bounding box center [95, 8] width 7 height 7
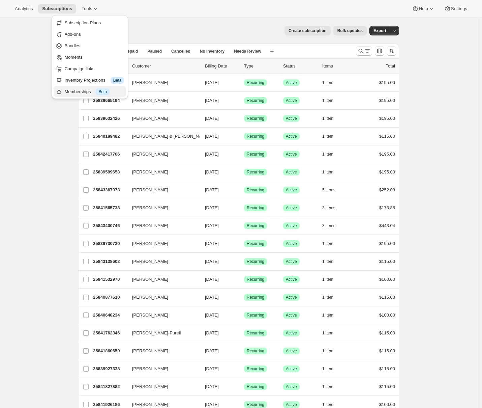
click at [79, 89] on div "Memberships Info Beta" at bounding box center [94, 91] width 60 height 7
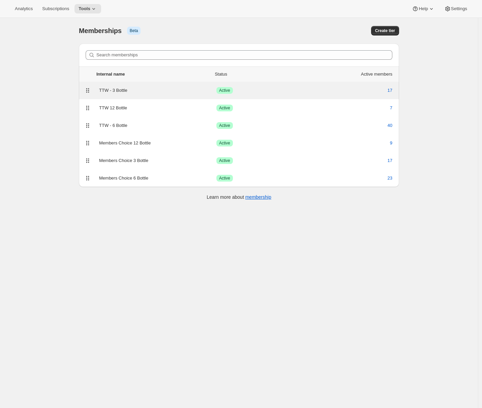
click at [143, 93] on div "TTW - 3 Bottle" at bounding box center [157, 90] width 117 height 7
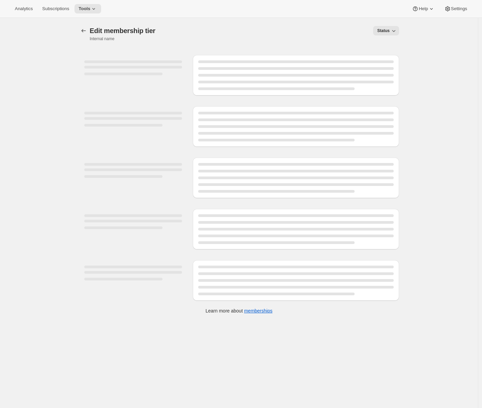
select select "variants"
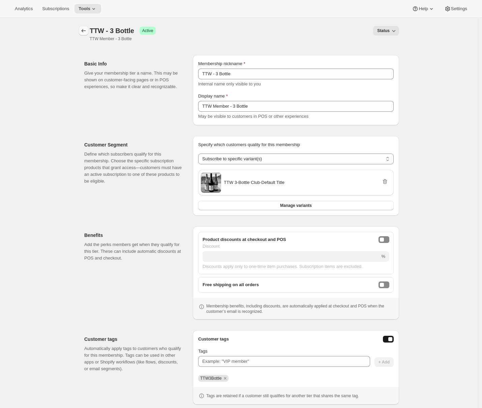
click at [87, 30] on icon "Memberships" at bounding box center [83, 30] width 7 height 7
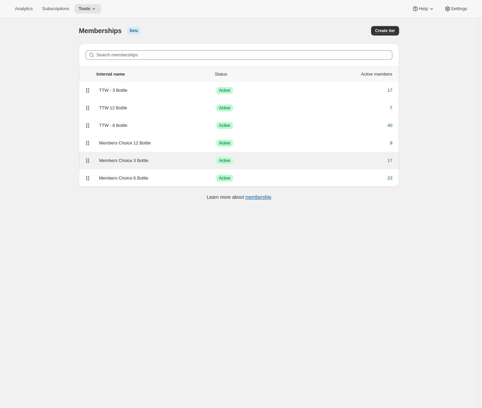
click at [109, 157] on div "Members Choice 3 Bottle" at bounding box center [157, 160] width 117 height 7
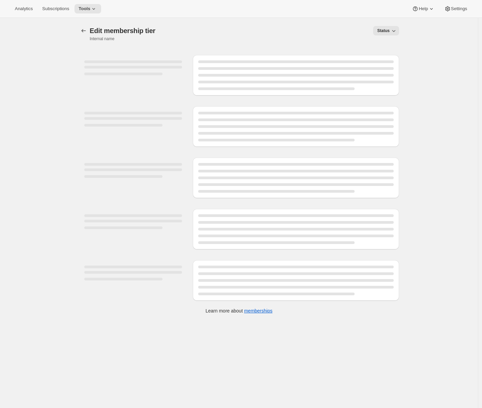
select select "variants"
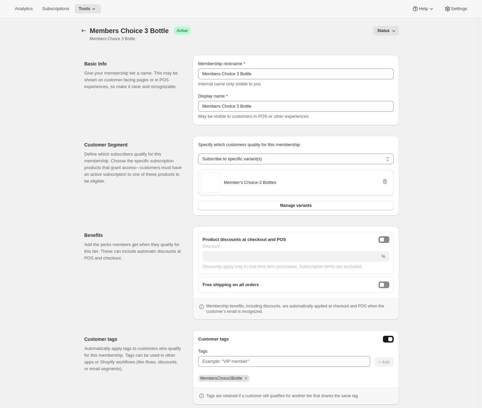
scroll to position [37, 0]
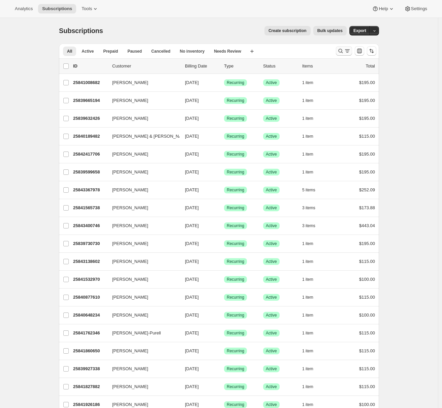
click at [340, 52] on icon "Search and filter results" at bounding box center [340, 51] width 7 height 7
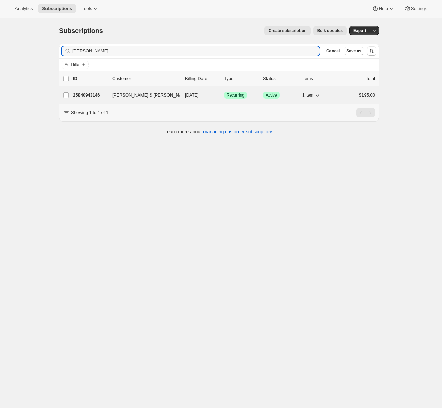
type input "[PERSON_NAME]"
click at [100, 93] on p "25840943146" at bounding box center [90, 95] width 34 height 7
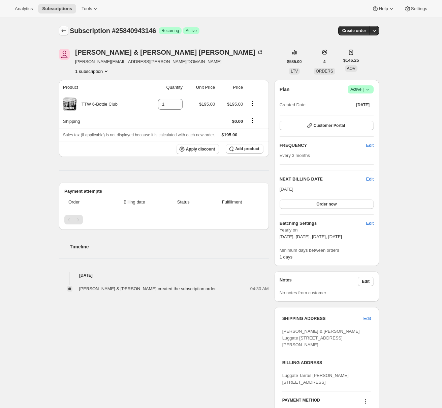
click at [64, 30] on icon "Subscriptions" at bounding box center [63, 30] width 7 height 7
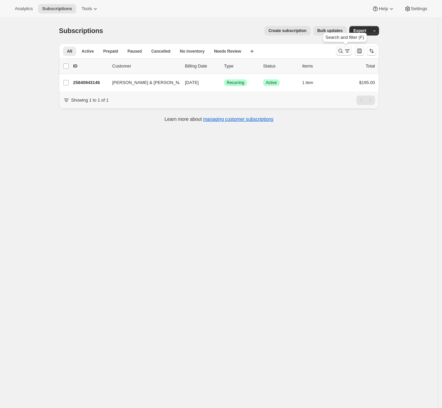
click at [341, 53] on icon "Search and filter results" at bounding box center [340, 51] width 7 height 7
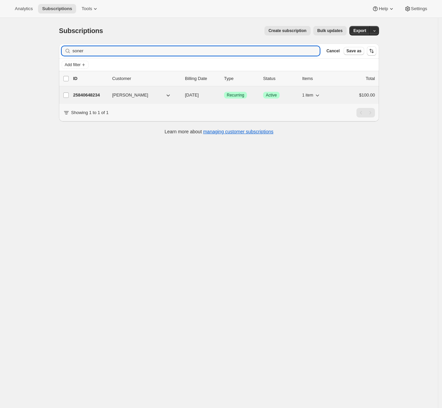
type input "soner"
click at [86, 96] on p "25840648234" at bounding box center [90, 95] width 34 height 7
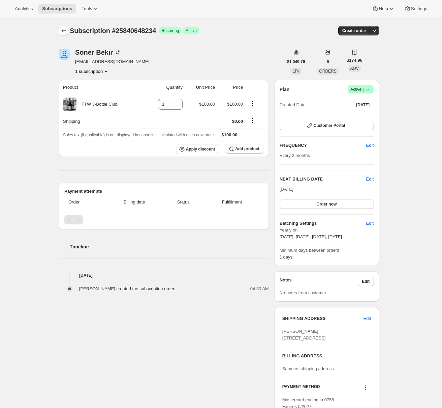
click at [62, 32] on icon "Subscriptions" at bounding box center [63, 30] width 7 height 7
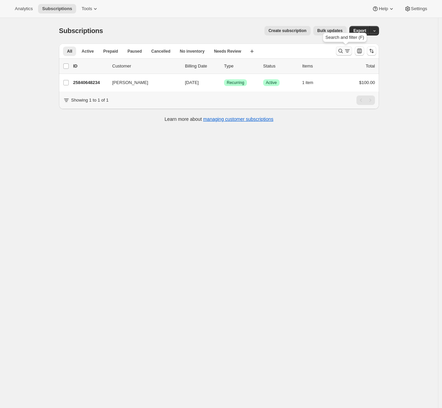
click at [347, 51] on icon "Search and filter results" at bounding box center [347, 51] width 7 height 7
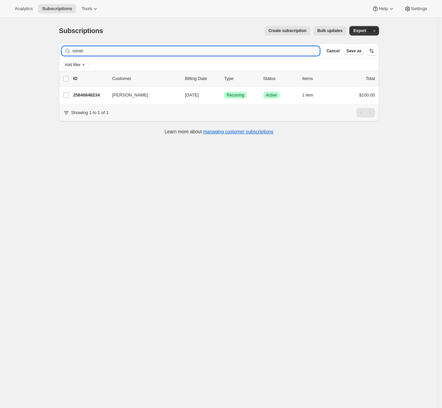
click at [163, 52] on input "soner" at bounding box center [195, 50] width 247 height 9
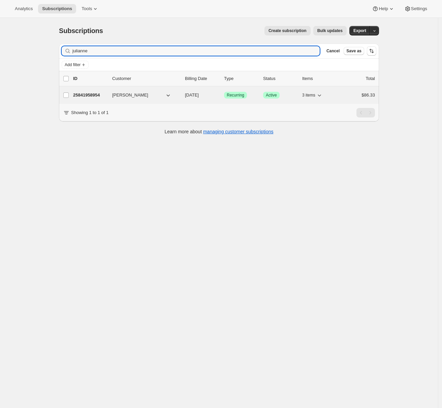
type input "julianne"
click at [86, 91] on div "25841958954 [PERSON_NAME] [DATE] Success Recurring Success Active 3 items $86.33" at bounding box center [224, 94] width 302 height 9
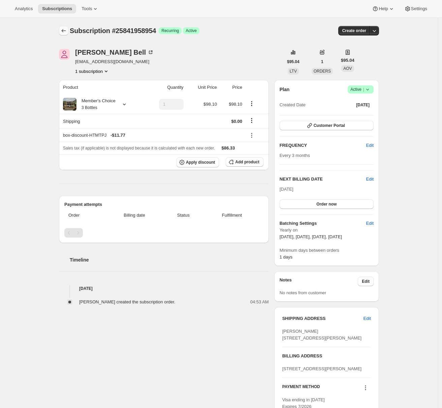
click at [64, 32] on icon "Subscriptions" at bounding box center [63, 30] width 7 height 7
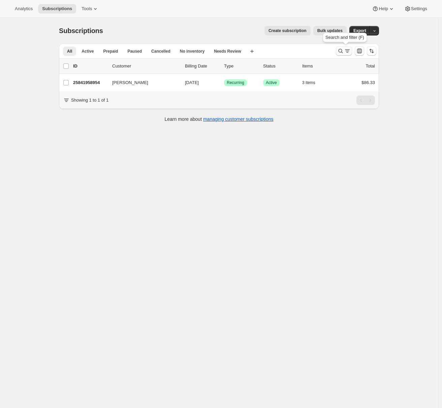
click at [340, 53] on icon "Search and filter results" at bounding box center [340, 51] width 7 height 7
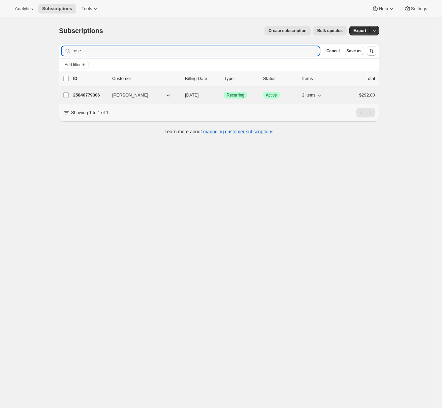
type input "rose"
click at [92, 96] on p "25840779306" at bounding box center [90, 95] width 34 height 7
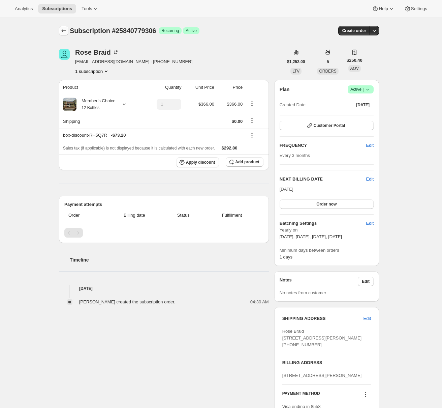
click at [66, 33] on icon "Subscriptions" at bounding box center [63, 30] width 7 height 7
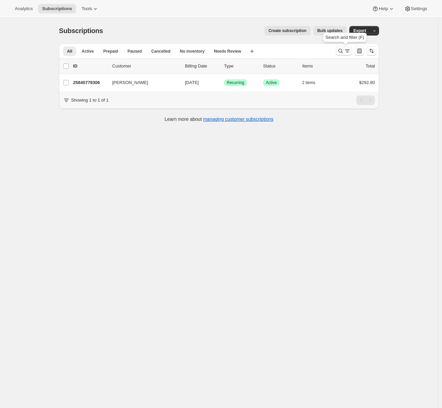
click at [341, 51] on icon "Search and filter results" at bounding box center [340, 51] width 7 height 7
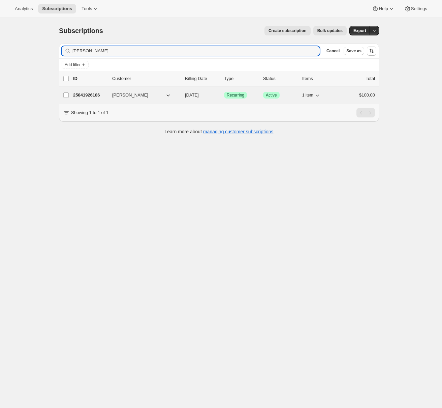
type input "shane"
click at [89, 94] on p "25841926186" at bounding box center [90, 95] width 34 height 7
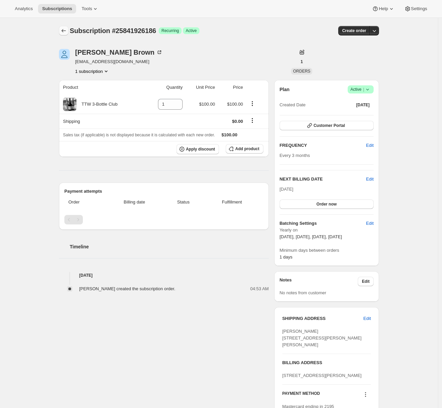
click at [63, 29] on icon "Subscriptions" at bounding box center [63, 30] width 7 height 7
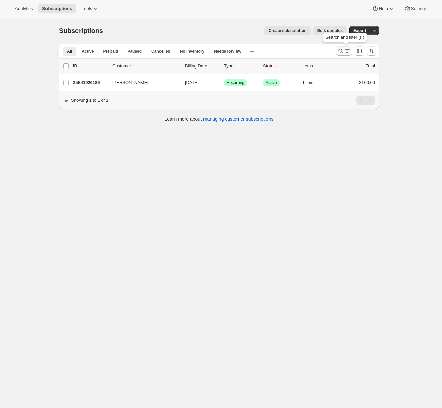
click at [343, 53] on icon "Search and filter results" at bounding box center [340, 51] width 7 height 7
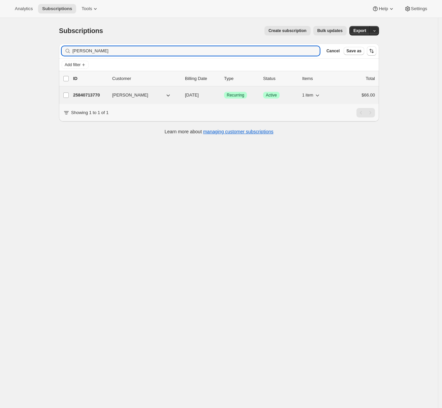
type input "roger"
click at [92, 95] on p "25840713770" at bounding box center [90, 95] width 34 height 7
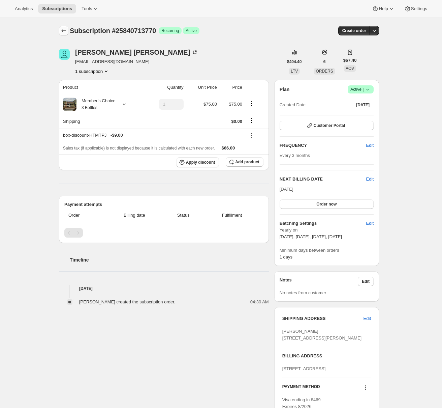
click at [67, 31] on icon "Subscriptions" at bounding box center [63, 30] width 7 height 7
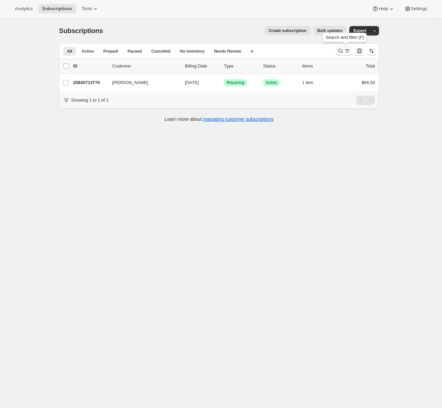
click at [344, 50] on icon "Search and filter results" at bounding box center [340, 51] width 7 height 7
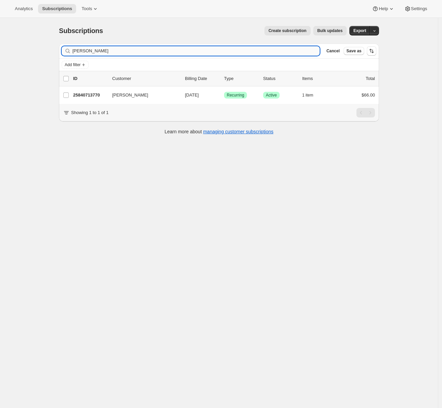
click at [76, 52] on input "roger" at bounding box center [195, 50] width 247 height 9
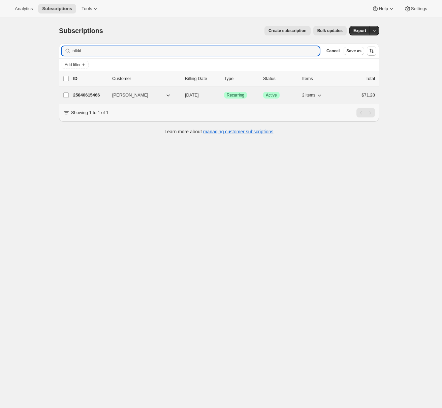
type input "nikki"
click at [81, 99] on div "25840615466 Nikki Cameron-Small 10/31/2025 Success Recurring Success Active 2 i…" at bounding box center [224, 94] width 302 height 9
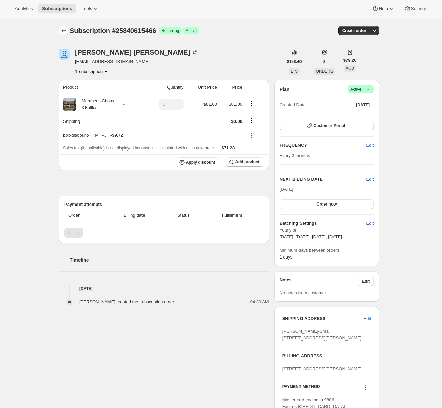
click at [65, 30] on icon "Subscriptions" at bounding box center [63, 30] width 7 height 7
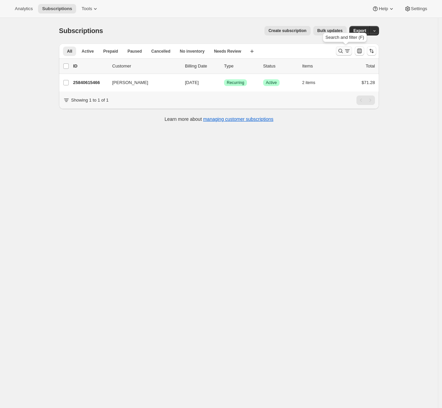
click at [346, 50] on icon "Search and filter results" at bounding box center [347, 51] width 7 height 7
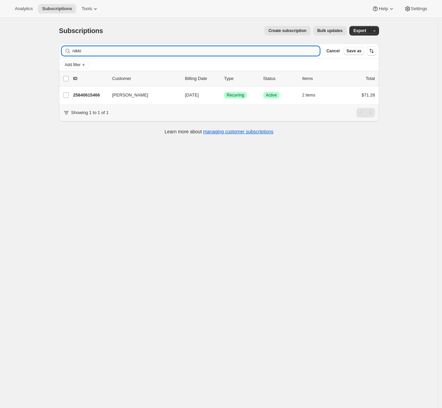
click at [93, 52] on input "nikki" at bounding box center [195, 50] width 247 height 9
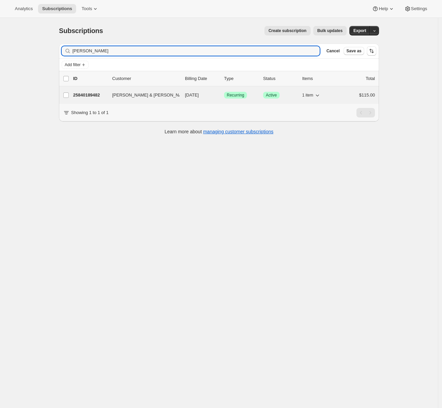
type input "colleen"
click at [95, 94] on p "25840189482" at bounding box center [90, 95] width 34 height 7
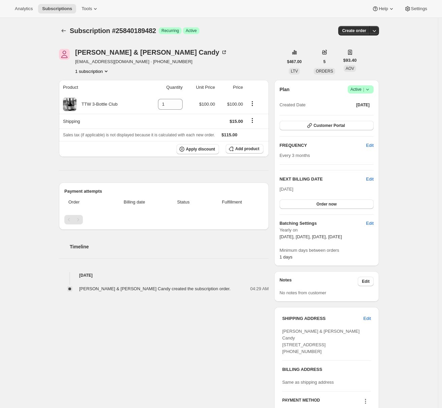
click at [70, 34] on div at bounding box center [64, 30] width 11 height 9
click at [67, 32] on icon "Subscriptions" at bounding box center [63, 30] width 7 height 7
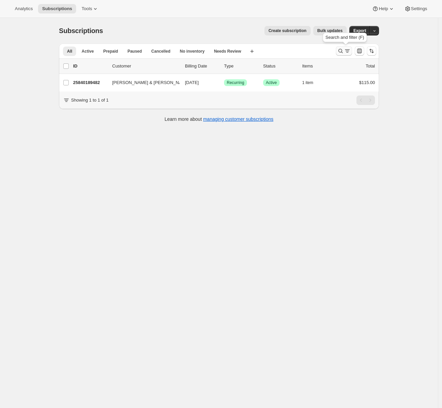
click at [341, 54] on icon "Search and filter results" at bounding box center [340, 51] width 7 height 7
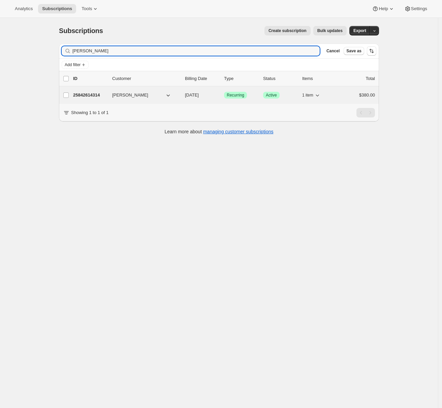
type input "jason"
click at [78, 95] on p "25842614314" at bounding box center [90, 95] width 34 height 7
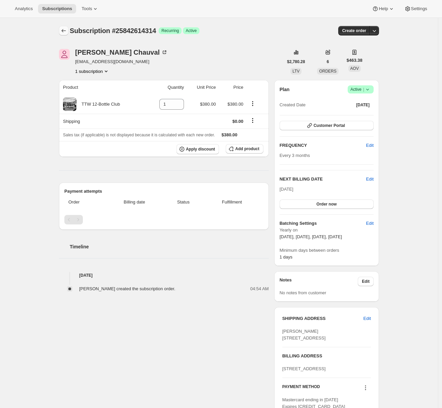
click at [65, 30] on icon "Subscriptions" at bounding box center [63, 30] width 7 height 7
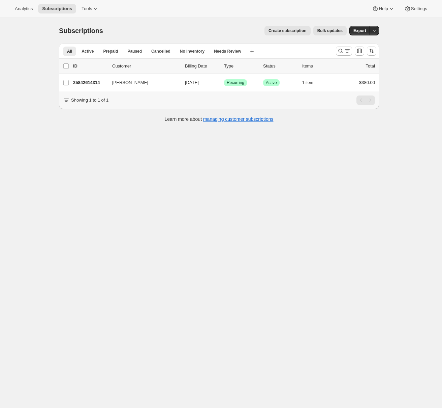
click at [333, 53] on div "All Active Prepaid Paused Cancelled No inventory Needs Review More views All Ac…" at bounding box center [219, 50] width 320 height 15
click at [338, 52] on button "Search and filter results" at bounding box center [344, 50] width 16 height 9
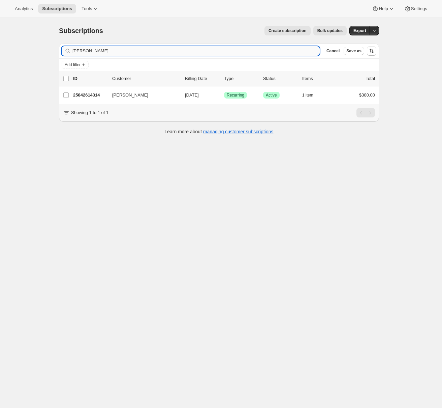
click at [166, 52] on input "jason" at bounding box center [195, 50] width 247 height 9
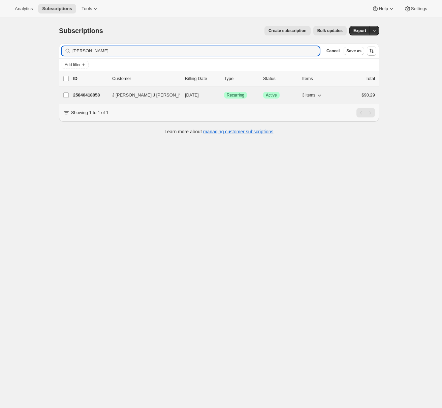
type input "clague"
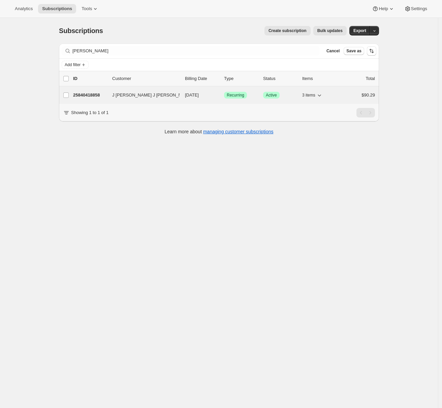
click at [85, 96] on p "25840418858" at bounding box center [90, 95] width 34 height 7
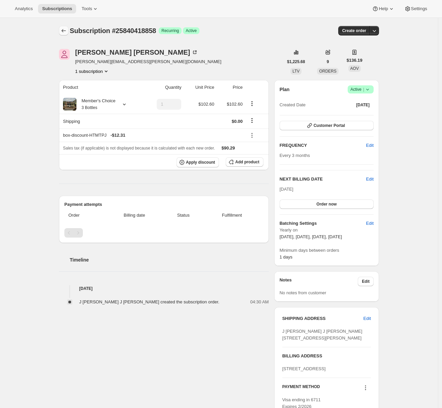
click at [64, 31] on icon "Subscriptions" at bounding box center [63, 30] width 7 height 7
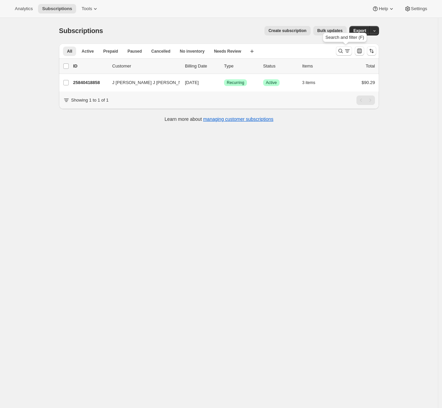
click at [350, 46] on div "Search and filter (F)" at bounding box center [345, 38] width 47 height 15
click at [347, 49] on icon "Search and filter results" at bounding box center [347, 51] width 7 height 7
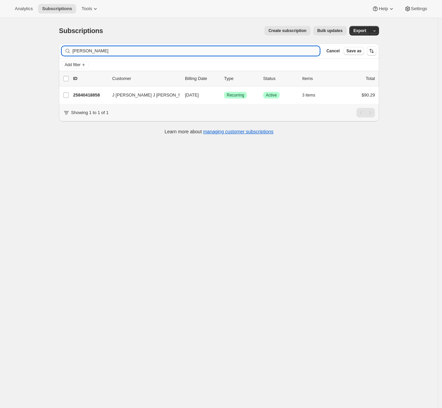
click at [101, 54] on input "clague" at bounding box center [195, 50] width 247 height 9
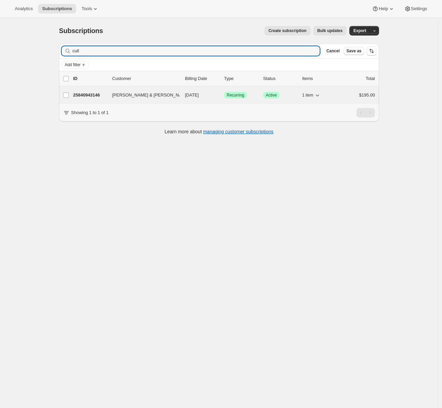
type input "cull"
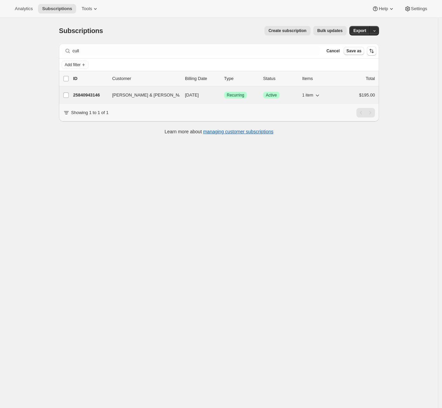
click at [101, 96] on p "25840943146" at bounding box center [90, 95] width 34 height 7
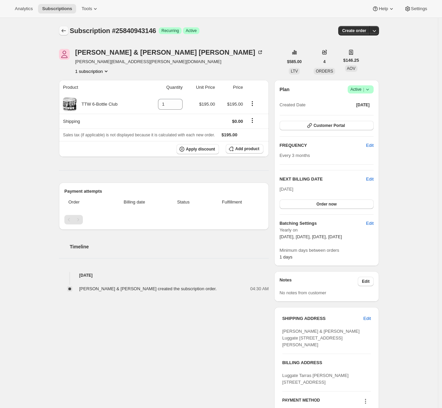
click at [65, 31] on icon "Subscriptions" at bounding box center [63, 30] width 7 height 7
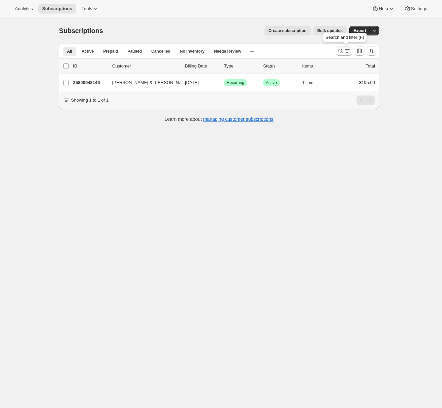
click at [348, 51] on icon "Search and filter results" at bounding box center [347, 51] width 7 height 7
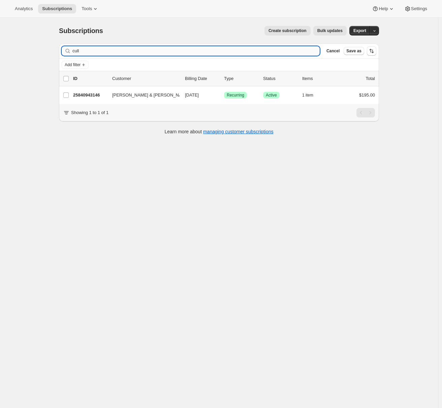
click at [81, 50] on input "cull" at bounding box center [195, 50] width 247 height 9
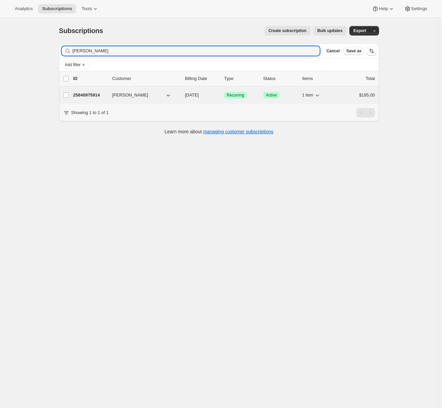
type input "karen"
click at [96, 96] on p "25840975914" at bounding box center [90, 95] width 34 height 7
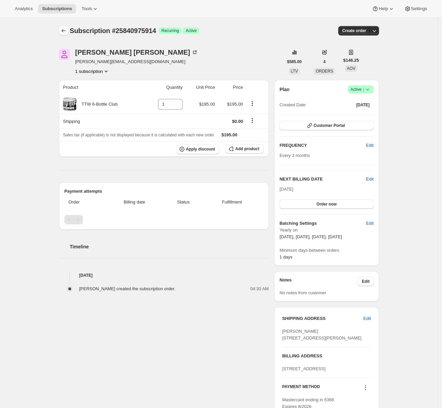
click at [65, 32] on icon "Subscriptions" at bounding box center [63, 30] width 7 height 7
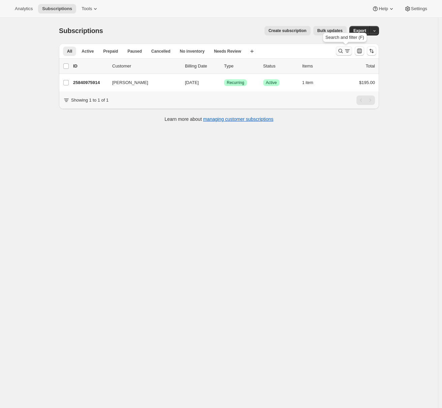
click at [346, 53] on icon "Search and filter results" at bounding box center [347, 51] width 7 height 7
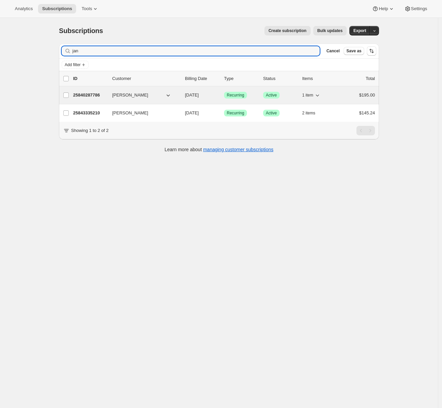
type input "jan"
click at [92, 96] on p "25840287786" at bounding box center [90, 95] width 34 height 7
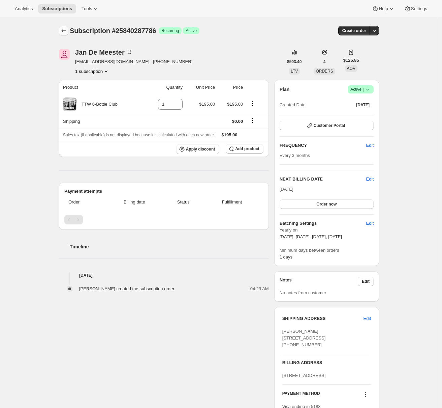
click at [66, 33] on icon "Subscriptions" at bounding box center [63, 30] width 7 height 7
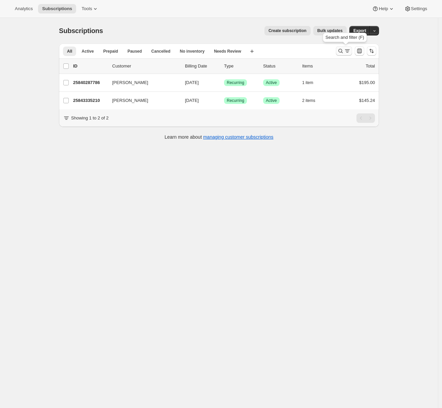
click at [343, 49] on icon "Search and filter results" at bounding box center [341, 51] width 4 height 4
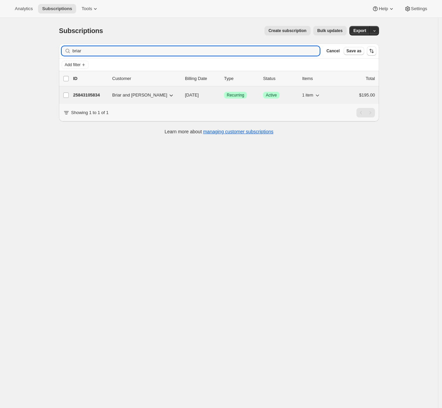
type input "briar"
click at [107, 92] on p "25843105834" at bounding box center [90, 95] width 34 height 7
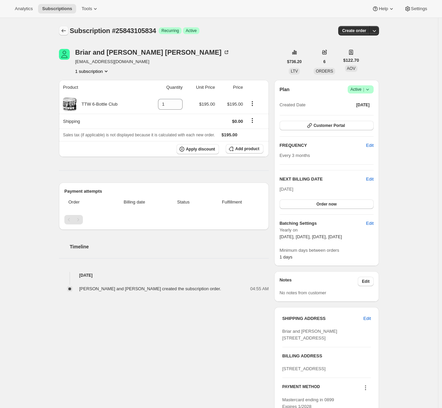
click at [66, 31] on icon "Subscriptions" at bounding box center [64, 30] width 4 height 3
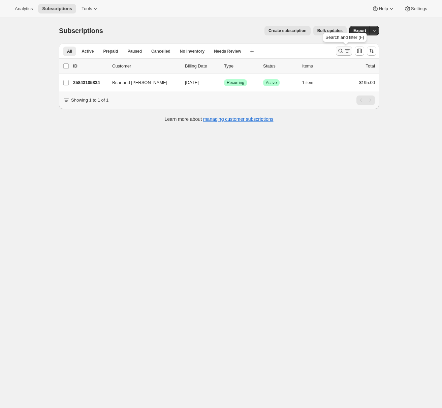
click at [340, 53] on icon "Search and filter results" at bounding box center [340, 51] width 7 height 7
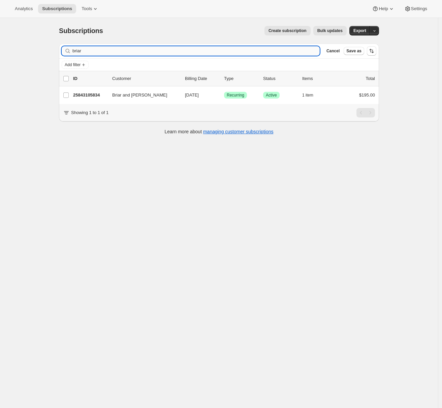
click at [108, 51] on input "briar" at bounding box center [195, 50] width 247 height 9
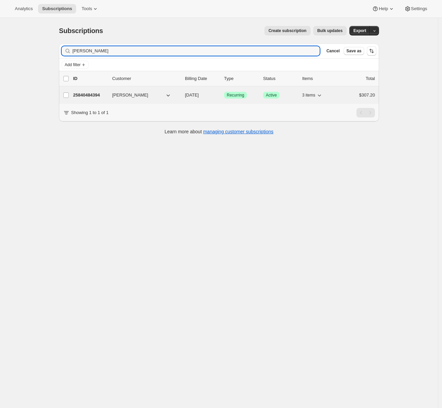
type input "lynne"
click at [92, 94] on p "25840484394" at bounding box center [90, 95] width 34 height 7
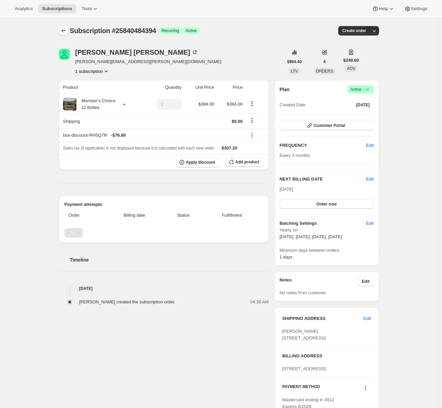
click at [67, 30] on icon "Subscriptions" at bounding box center [63, 30] width 7 height 7
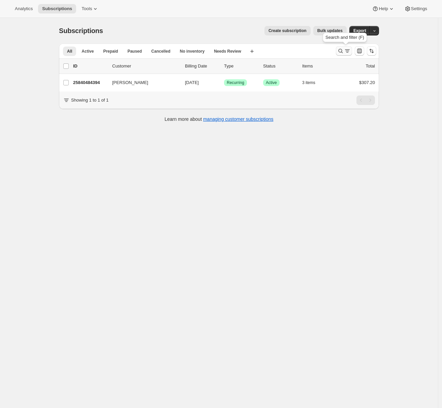
click at [346, 49] on icon "Search and filter results" at bounding box center [347, 51] width 7 height 7
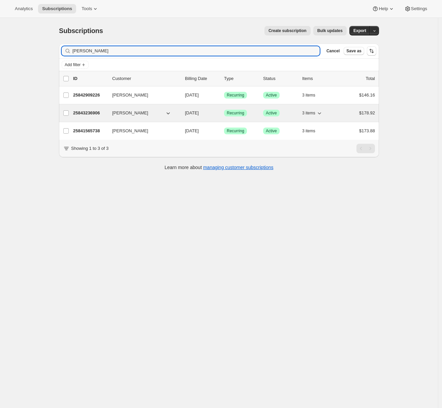
type input "paul"
click at [96, 112] on p "25843236906" at bounding box center [90, 113] width 34 height 7
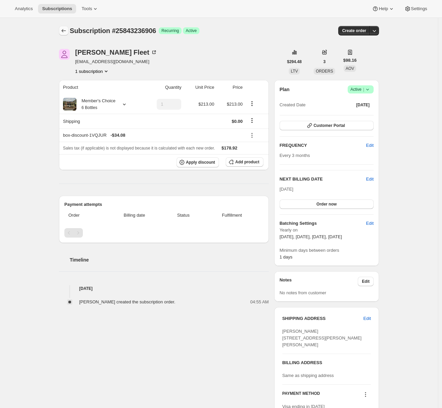
click at [67, 31] on icon "Subscriptions" at bounding box center [63, 30] width 7 height 7
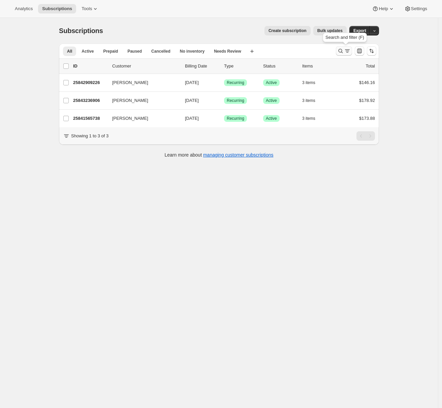
click at [343, 52] on icon "Search and filter results" at bounding box center [340, 51] width 7 height 7
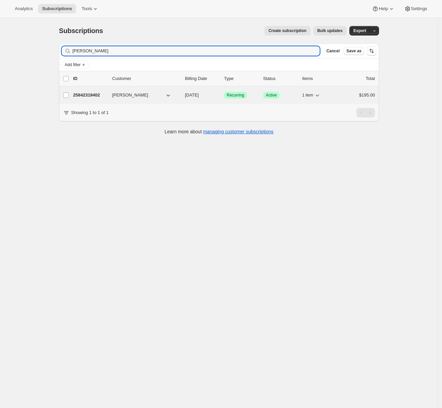
type input "ellen"
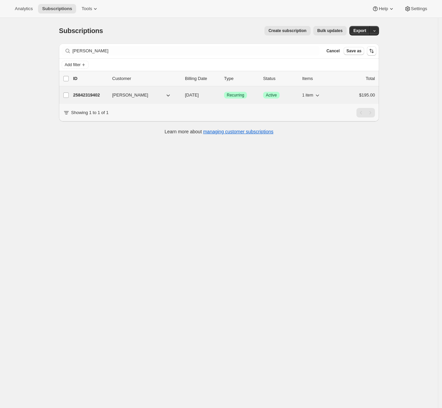
click at [85, 94] on p "25842319402" at bounding box center [90, 95] width 34 height 7
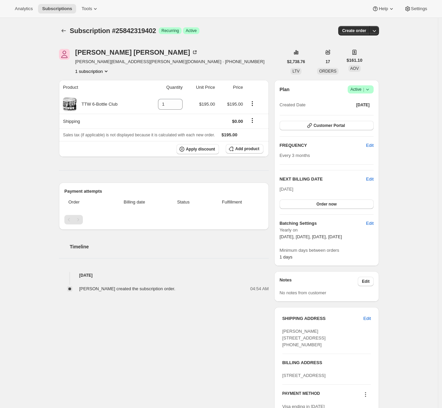
click at [65, 36] on div "Subscription #25842319402. This page is ready Subscription #25842319402 Success…" at bounding box center [219, 31] width 320 height 26
click at [66, 33] on icon "Subscriptions" at bounding box center [63, 30] width 7 height 7
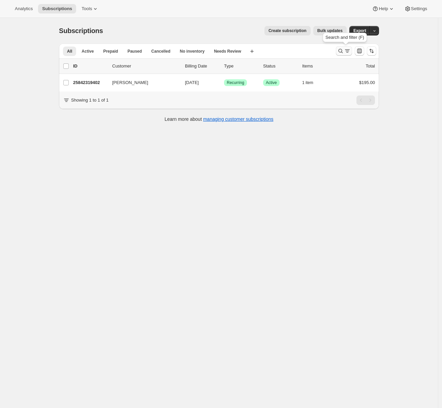
click at [351, 50] on icon "Search and filter results" at bounding box center [347, 51] width 7 height 7
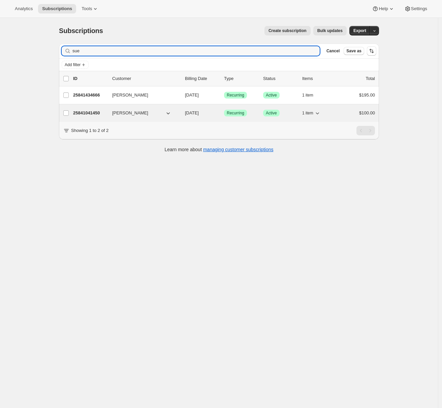
type input "sue"
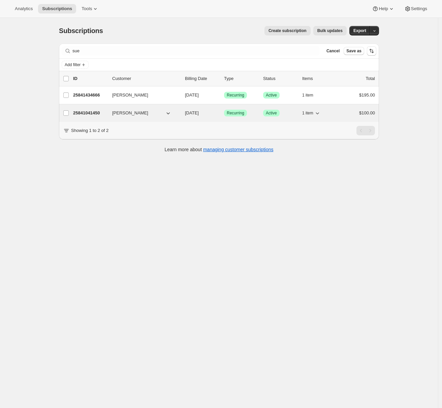
click at [87, 114] on p "25841041450" at bounding box center [90, 113] width 34 height 7
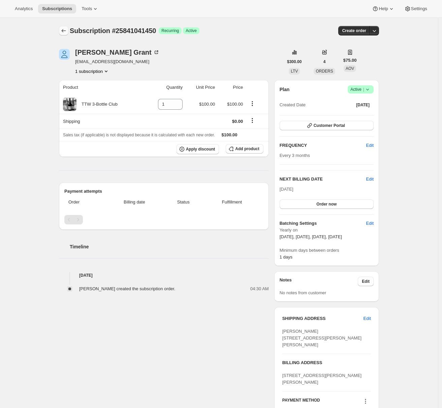
click at [67, 31] on icon "Subscriptions" at bounding box center [63, 30] width 7 height 7
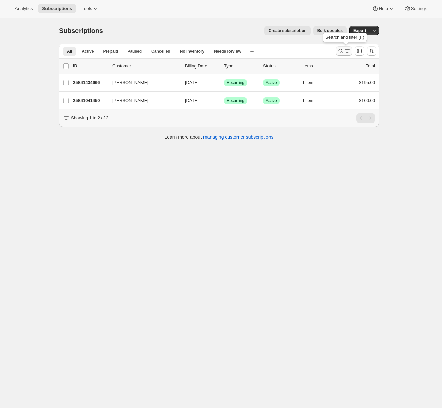
click at [347, 52] on icon "Search and filter results" at bounding box center [347, 51] width 7 height 7
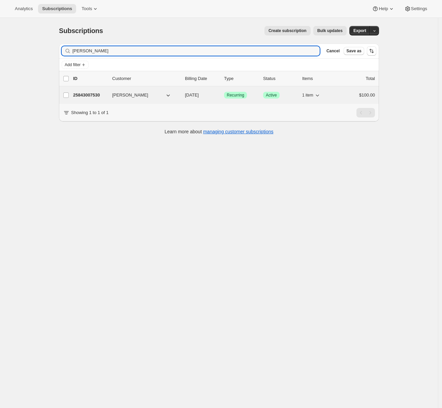
type input "leigh"
click at [91, 94] on p "25843007530" at bounding box center [90, 95] width 34 height 7
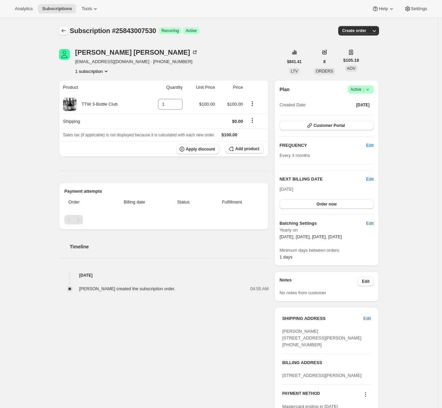
click at [67, 30] on icon "Subscriptions" at bounding box center [63, 30] width 7 height 7
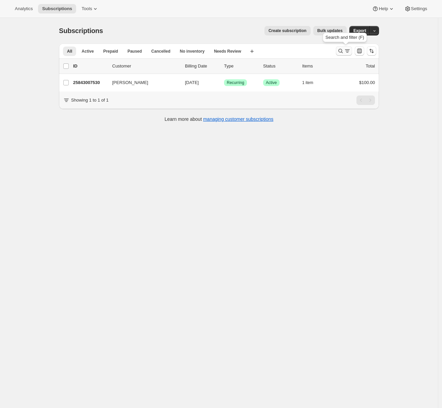
click at [342, 51] on icon "Search and filter results" at bounding box center [340, 51] width 7 height 7
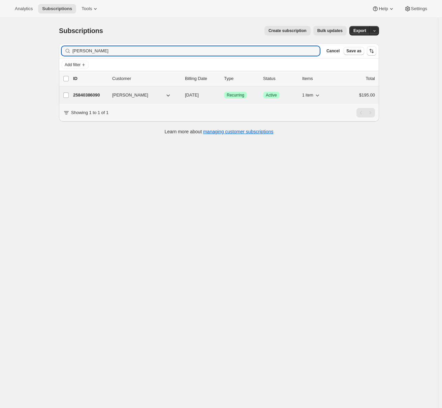
type input "annie"
click at [88, 96] on p "25840386090" at bounding box center [90, 95] width 34 height 7
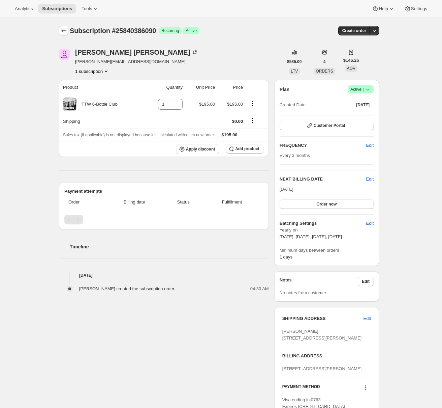
click at [65, 32] on icon "Subscriptions" at bounding box center [63, 30] width 7 height 7
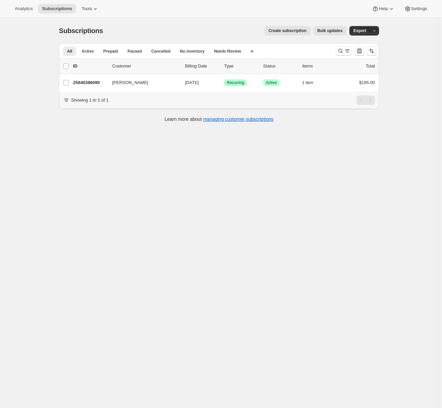
click at [347, 56] on div at bounding box center [356, 50] width 46 height 13
click at [342, 51] on icon "Search and filter results" at bounding box center [340, 51] width 7 height 7
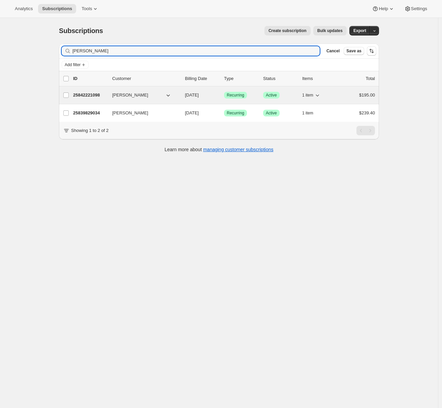
type input "tina"
click at [96, 96] on p "25842221098" at bounding box center [90, 95] width 34 height 7
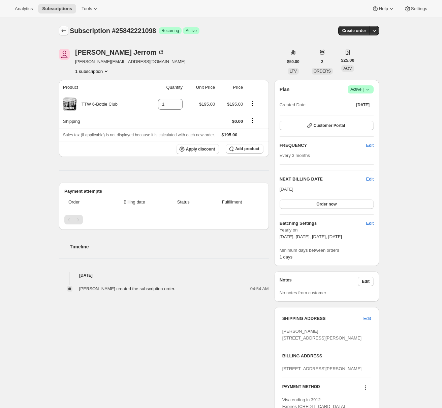
click at [64, 31] on icon "Subscriptions" at bounding box center [63, 30] width 7 height 7
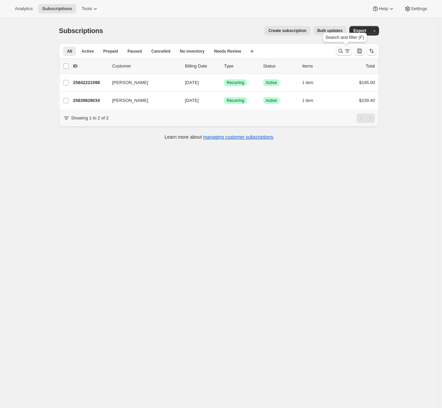
click at [340, 50] on icon "Search and filter results" at bounding box center [340, 51] width 7 height 7
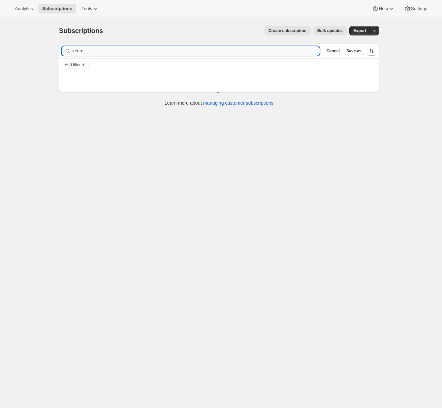
type input "keuren"
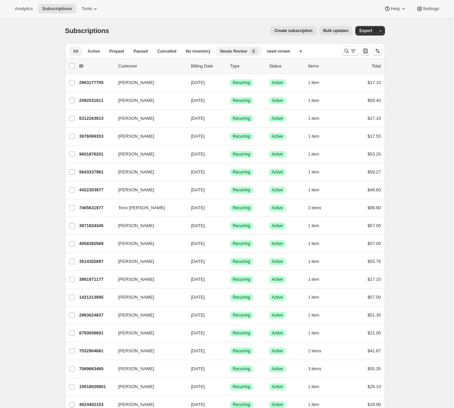
click at [245, 49] on span "Needs Review" at bounding box center [233, 51] width 27 height 5
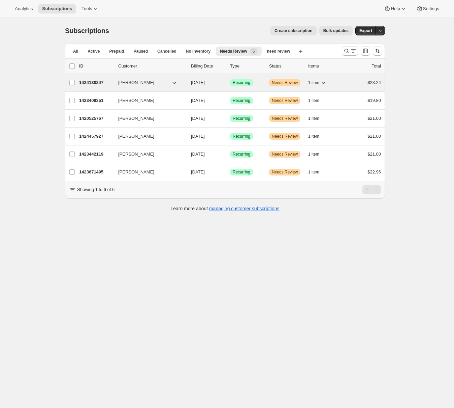
click at [94, 83] on p "1424130247" at bounding box center [96, 82] width 34 height 7
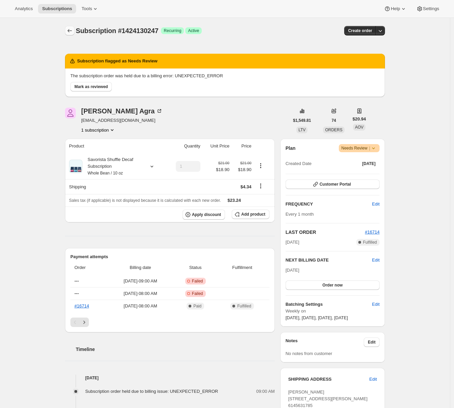
click at [71, 30] on icon "Subscriptions" at bounding box center [69, 30] width 7 height 7
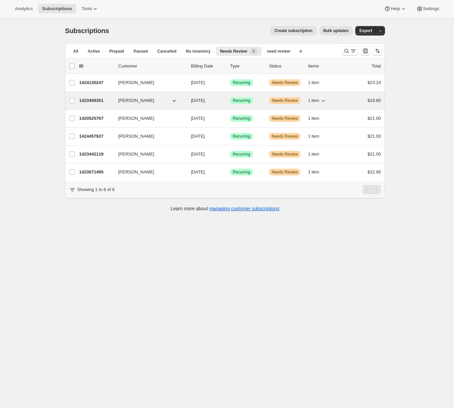
click at [87, 100] on p "1423409351" at bounding box center [96, 100] width 34 height 7
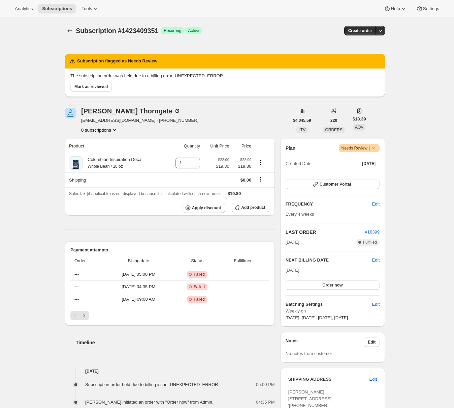
scroll to position [75, 0]
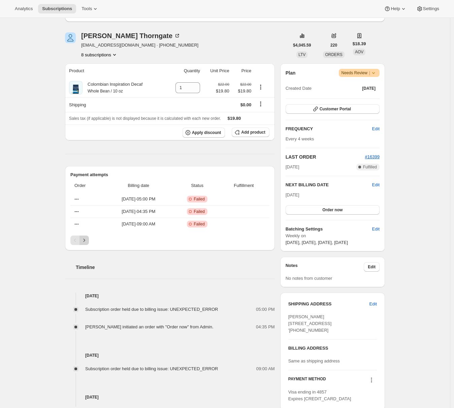
click at [84, 241] on icon "Next" at bounding box center [84, 240] width 7 height 7
click at [77, 238] on icon "Previous" at bounding box center [75, 240] width 7 height 7
drag, startPoint x: 178, startPoint y: 172, endPoint x: 196, endPoint y: 186, distance: 22.8
click at [196, 186] on div "Failed creating payment intent for remote token payment" at bounding box center [208, 182] width 70 height 28
drag, startPoint x: 196, startPoint y: 187, endPoint x: 174, endPoint y: 171, distance: 26.5
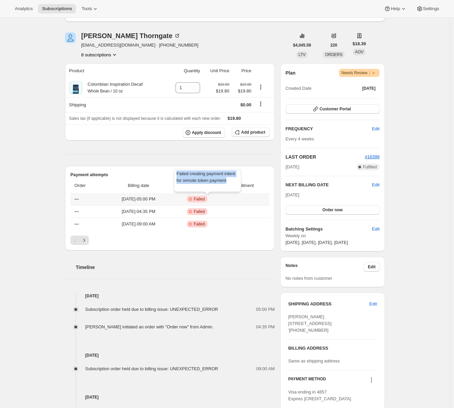
click at [174, 171] on div "Failed creating payment intent for remote token payment" at bounding box center [208, 182] width 70 height 28
copy span "Failed creating payment intent for remote token payment"
click at [44, 182] on div "Subscription #1423409351. This page is ready Subscription #1423409351 Success R…" at bounding box center [225, 241] width 450 height 596
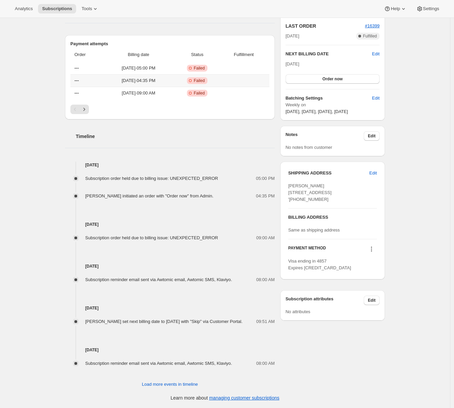
scroll to position [80, 0]
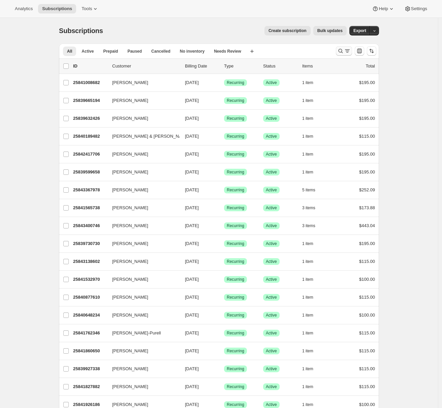
click at [343, 51] on icon "Search and filter results" at bounding box center [340, 51] width 7 height 7
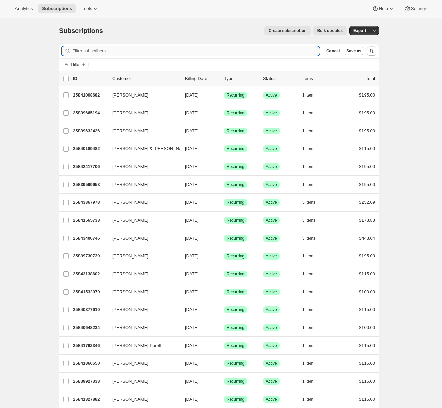
click at [140, 49] on input "Filter subscribers" at bounding box center [195, 50] width 247 height 9
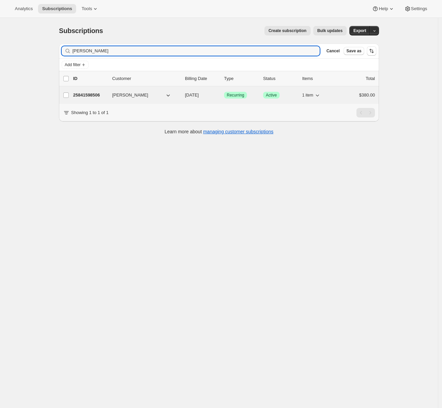
type input "neil"
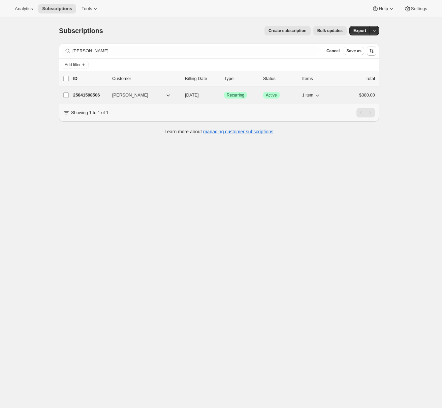
click at [92, 97] on p "25841598506" at bounding box center [90, 95] width 34 height 7
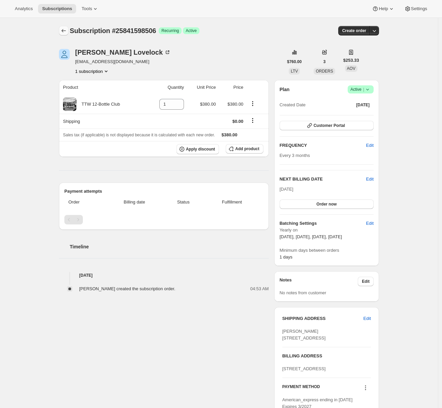
click at [65, 32] on icon "Subscriptions" at bounding box center [63, 30] width 7 height 7
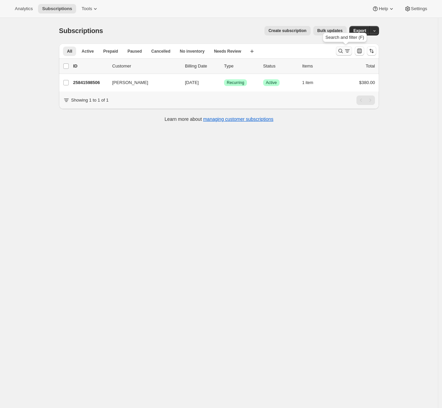
click at [348, 49] on icon "Search and filter results" at bounding box center [347, 51] width 7 height 7
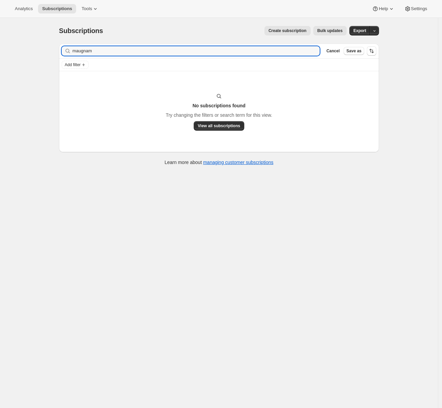
type input "maugnam"
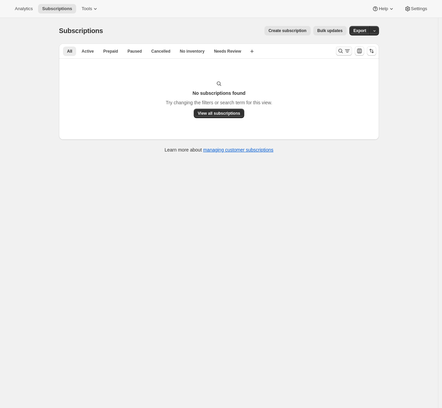
click at [343, 52] on icon "Search and filter results" at bounding box center [341, 51] width 4 height 4
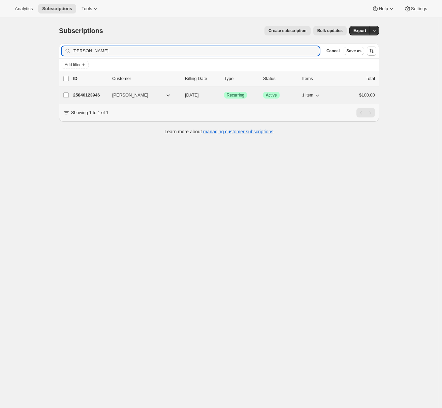
type input "[PERSON_NAME]"
click at [103, 97] on p "25840123946" at bounding box center [90, 95] width 34 height 7
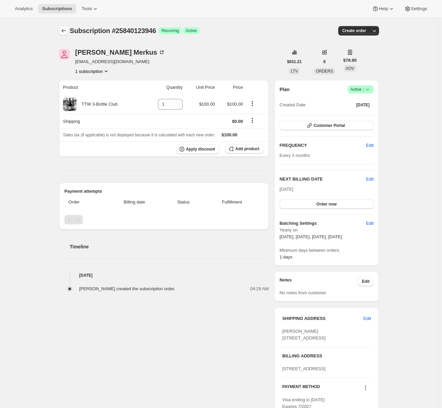
click at [64, 30] on icon "Subscriptions" at bounding box center [63, 30] width 7 height 7
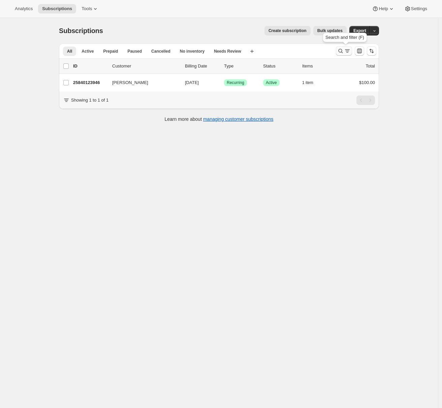
click at [343, 49] on icon "Search and filter results" at bounding box center [341, 51] width 4 height 4
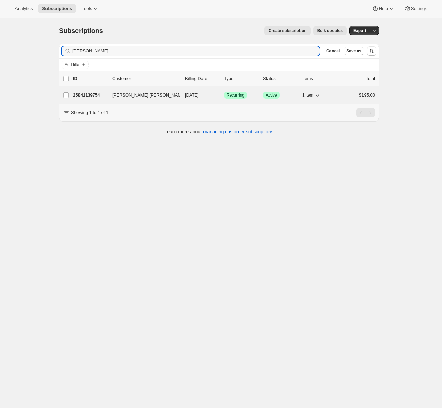
type input "[PERSON_NAME]"
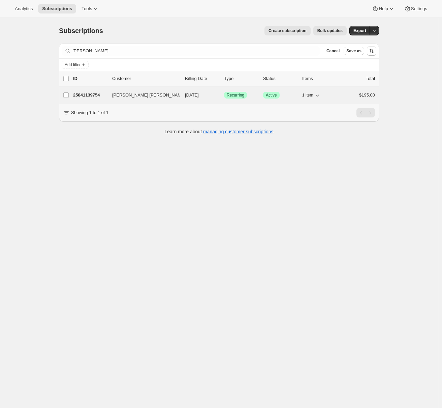
click at [94, 97] on p "25841139754" at bounding box center [90, 95] width 34 height 7
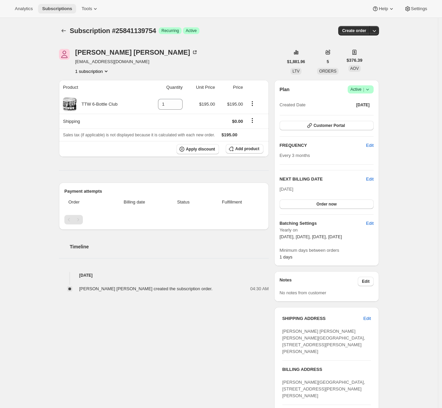
click at [68, 7] on span "Subscriptions" at bounding box center [57, 8] width 30 height 5
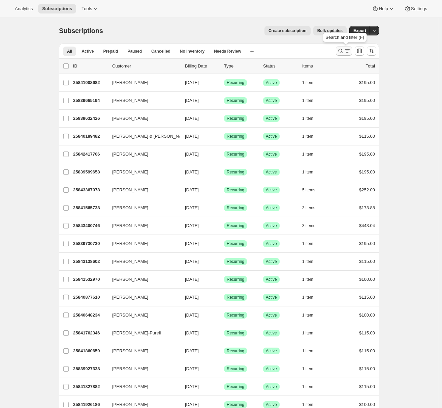
click at [346, 51] on icon "Search and filter results" at bounding box center [347, 51] width 7 height 7
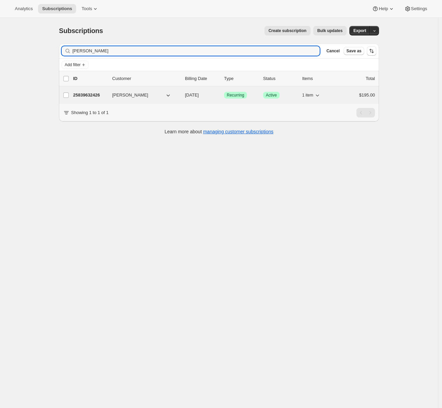
type input "[PERSON_NAME]"
click at [99, 95] on p "25839632426" at bounding box center [90, 95] width 34 height 7
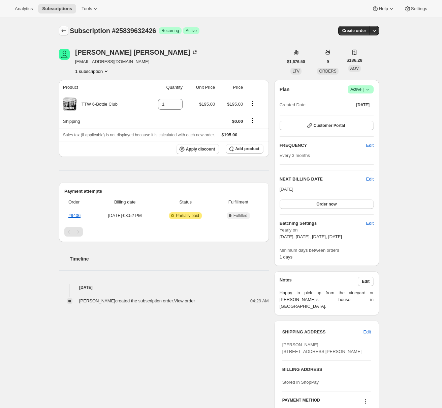
click at [65, 29] on icon "Subscriptions" at bounding box center [63, 30] width 7 height 7
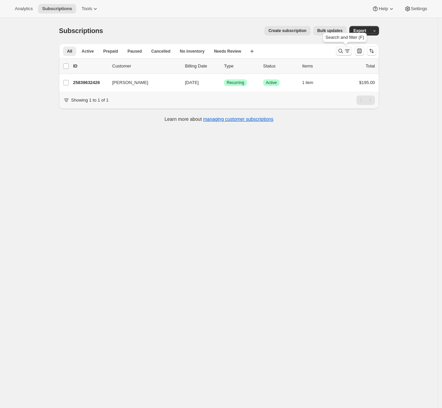
click at [343, 52] on icon "Search and filter results" at bounding box center [341, 51] width 4 height 4
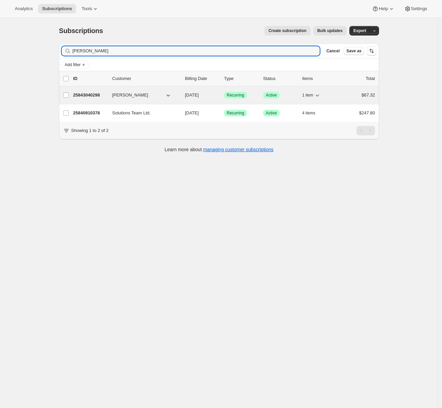
type input "simon"
click at [95, 94] on p "25843040298" at bounding box center [90, 95] width 34 height 7
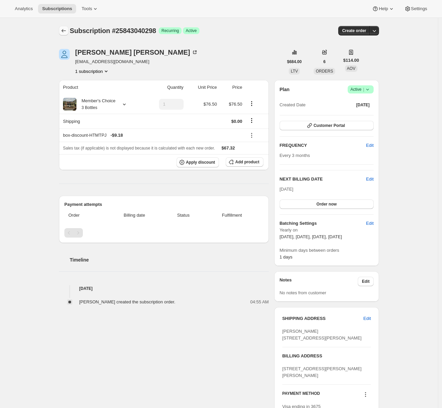
click at [67, 28] on icon "Subscriptions" at bounding box center [63, 30] width 7 height 7
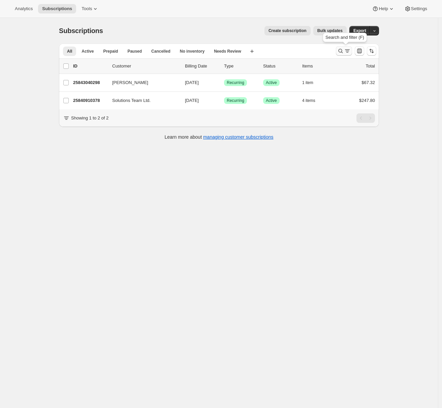
click at [343, 51] on icon "Search and filter results" at bounding box center [341, 51] width 4 height 4
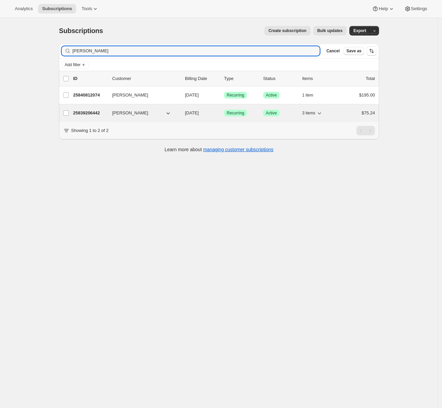
type input "jenny"
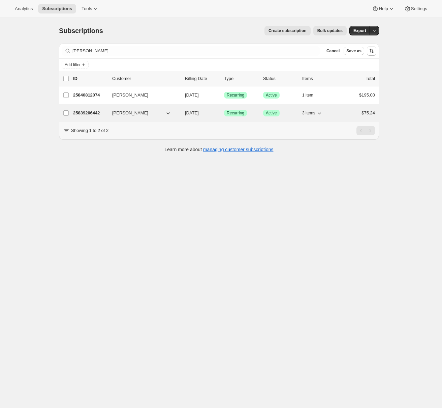
click at [92, 116] on p "25839206442" at bounding box center [90, 113] width 34 height 7
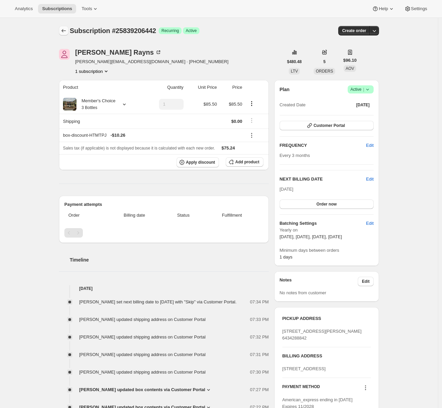
click at [67, 30] on icon "Subscriptions" at bounding box center [63, 30] width 7 height 7
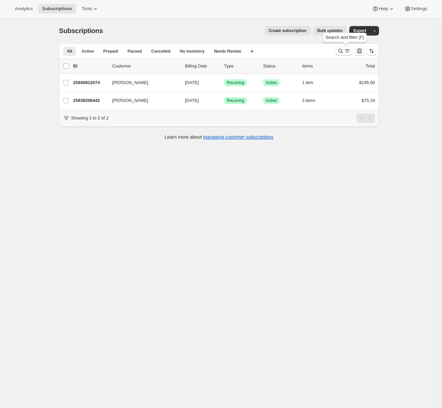
click at [342, 49] on icon "Search and filter results" at bounding box center [340, 51] width 7 height 7
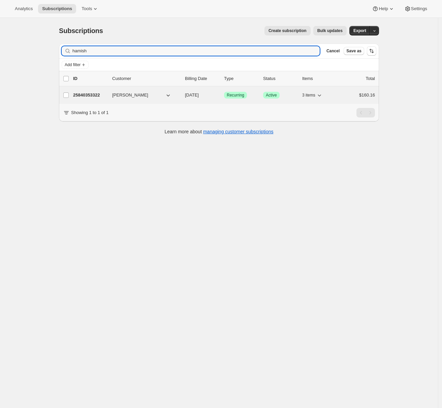
type input "hamish"
click at [88, 97] on p "25840353322" at bounding box center [90, 95] width 34 height 7
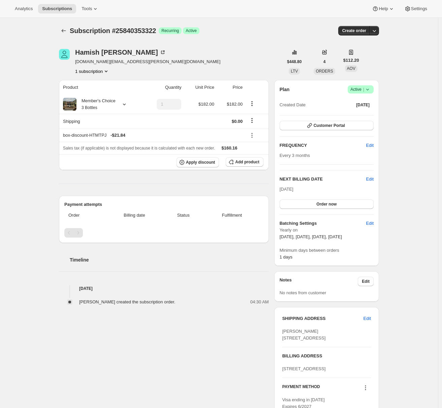
click at [68, 24] on div "Subscription #25840353322. This page is ready Subscription #25840353322 Success…" at bounding box center [219, 31] width 320 height 26
click at [68, 27] on button "Subscriptions" at bounding box center [63, 30] width 9 height 9
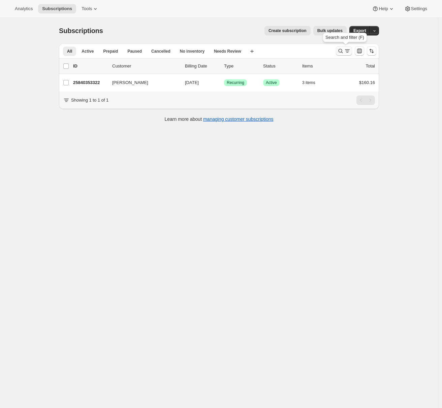
click at [340, 52] on icon "Search and filter results" at bounding box center [340, 51] width 7 height 7
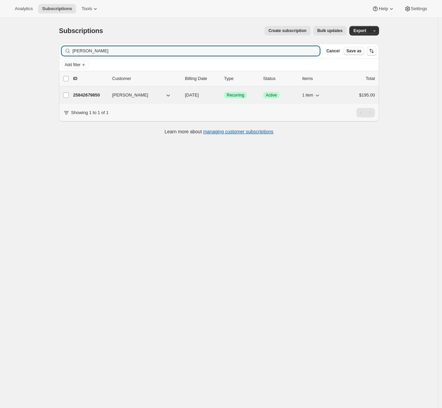
type input "alison"
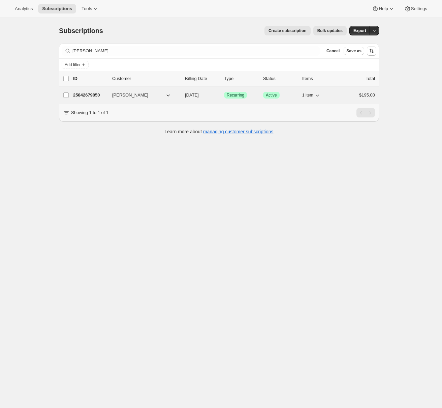
click at [90, 95] on p "25842679850" at bounding box center [90, 95] width 34 height 7
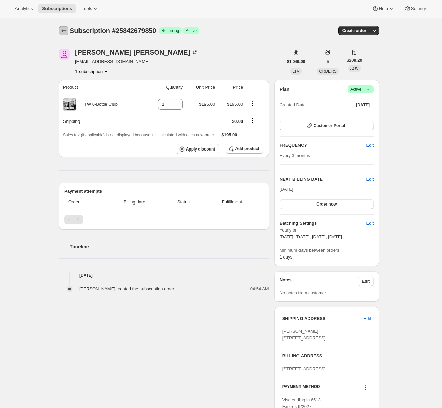
click at [64, 32] on icon "Subscriptions" at bounding box center [63, 30] width 7 height 7
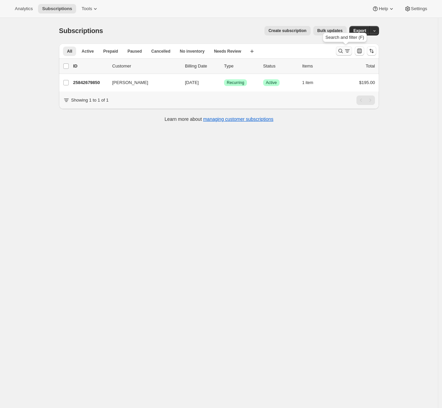
click at [344, 49] on icon "Search and filter results" at bounding box center [340, 51] width 7 height 7
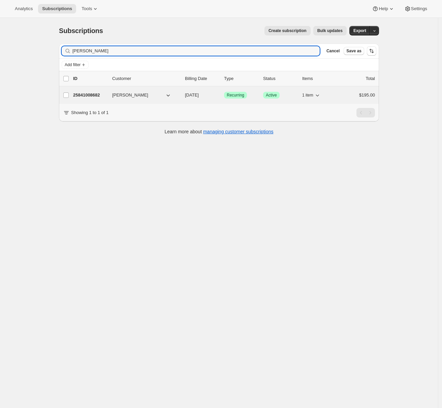
type input "sandra"
click at [97, 95] on p "25841008682" at bounding box center [90, 95] width 34 height 7
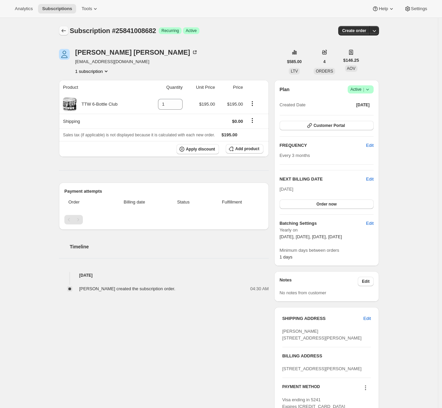
click at [67, 30] on icon "Subscriptions" at bounding box center [63, 30] width 7 height 7
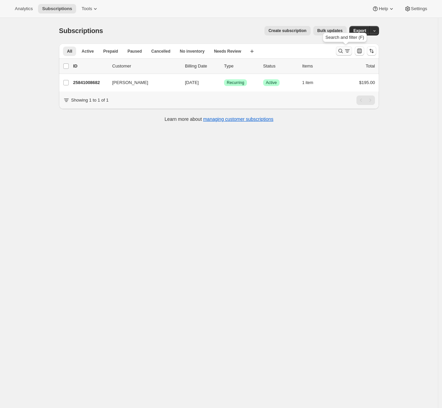
click at [351, 50] on icon "Search and filter results" at bounding box center [347, 51] width 7 height 7
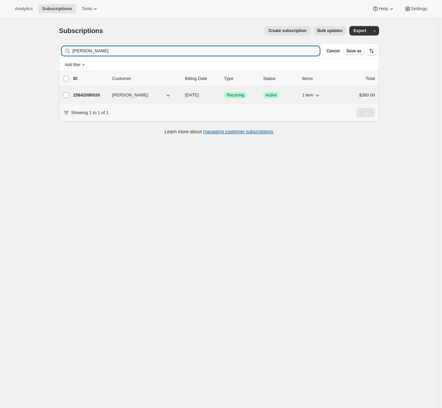
type input "kevin"
click at [87, 96] on p "25842090026" at bounding box center [90, 95] width 34 height 7
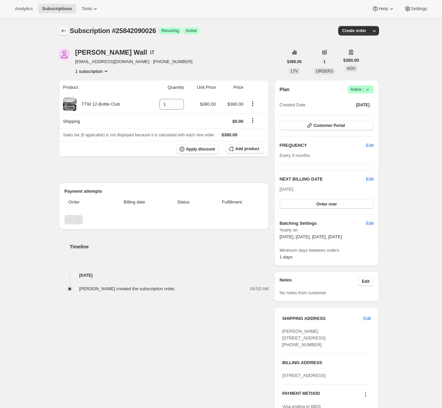
click at [65, 32] on icon "Subscriptions" at bounding box center [63, 30] width 7 height 7
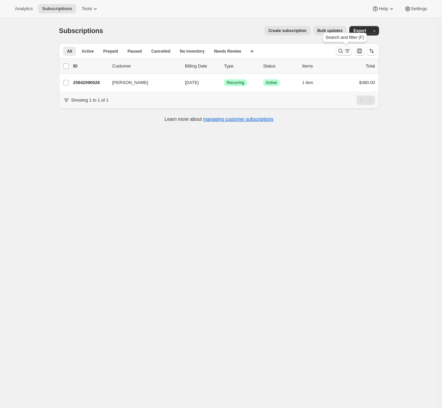
click at [343, 50] on icon "Search and filter results" at bounding box center [340, 51] width 7 height 7
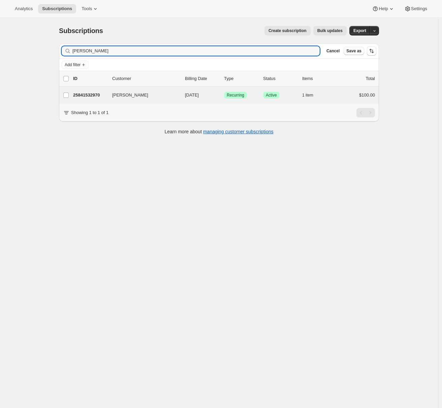
type input "jackie"
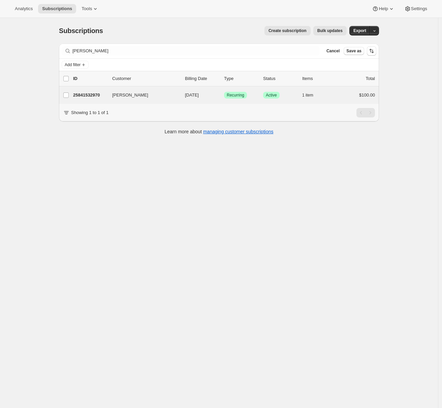
click at [85, 101] on div "Jackie Waymouth 25841532970 Jackie Waymouth 10/31/2025 Success Recurring Succes…" at bounding box center [219, 95] width 320 height 18
click at [98, 92] on p "25841532970" at bounding box center [90, 95] width 34 height 7
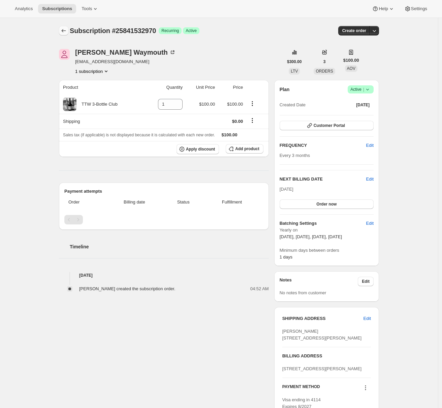
click at [65, 31] on icon "Subscriptions" at bounding box center [63, 30] width 7 height 7
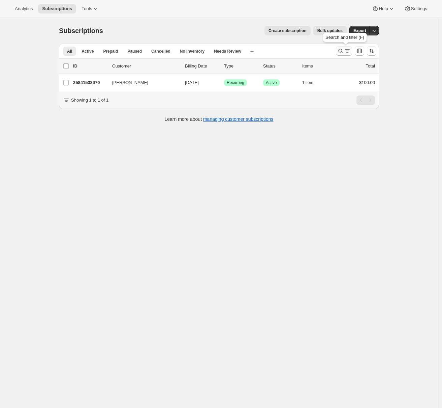
click at [341, 50] on icon "Search and filter results" at bounding box center [340, 51] width 7 height 7
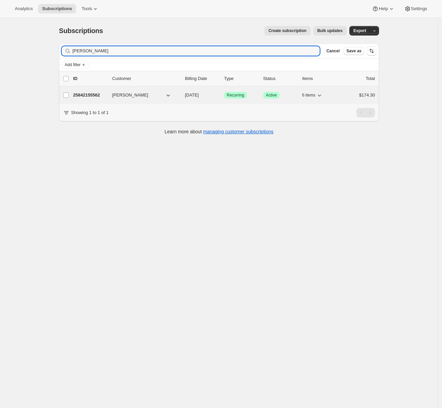
type input "carleen"
click at [93, 96] on p "25842155562" at bounding box center [90, 95] width 34 height 7
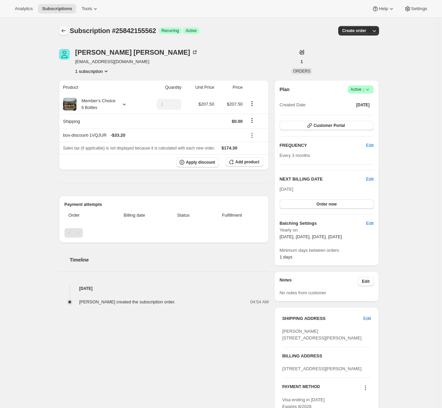
click at [66, 32] on icon "Subscriptions" at bounding box center [63, 30] width 7 height 7
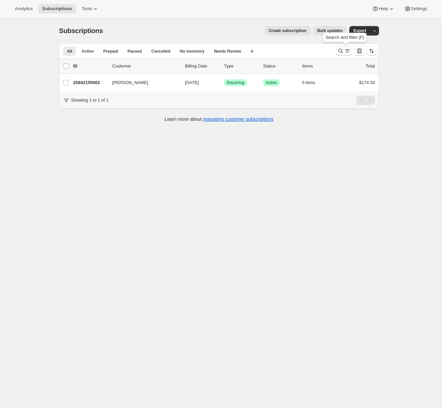
click at [344, 51] on icon "Search and filter results" at bounding box center [340, 51] width 7 height 7
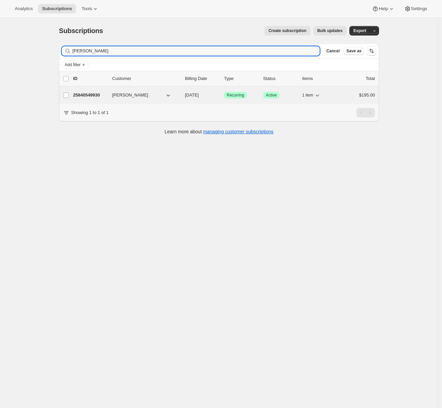
type input "gordon"
click at [86, 93] on p "25840549930" at bounding box center [90, 95] width 34 height 7
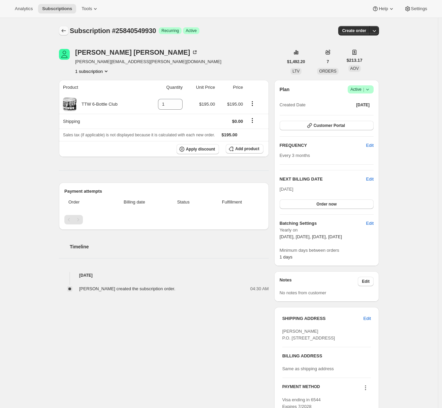
click at [63, 32] on icon "Subscriptions" at bounding box center [63, 30] width 7 height 7
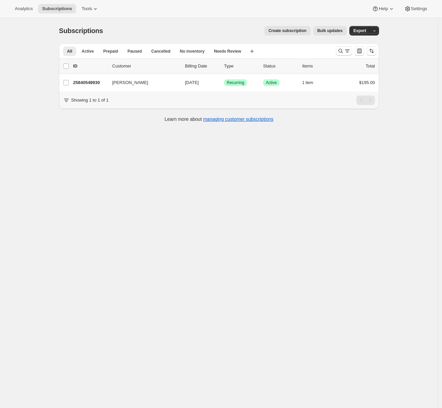
click at [332, 34] on button "Bulk updates" at bounding box center [329, 30] width 33 height 9
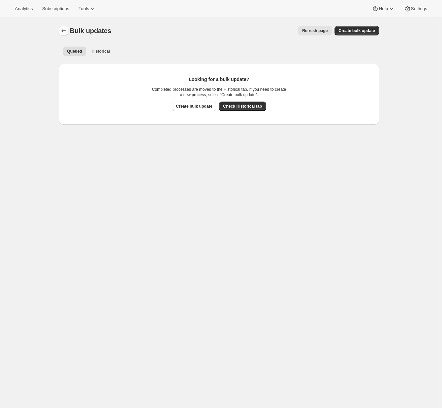
click at [65, 30] on icon "Bulk updates" at bounding box center [64, 30] width 4 height 3
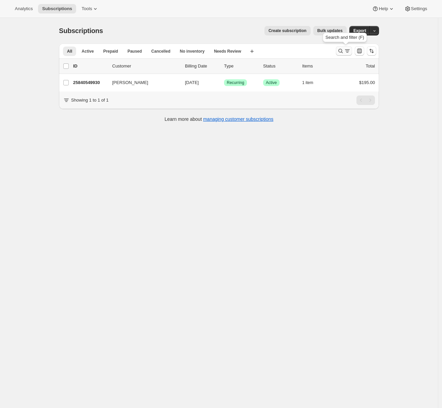
click at [343, 51] on icon "Search and filter results" at bounding box center [341, 51] width 4 height 4
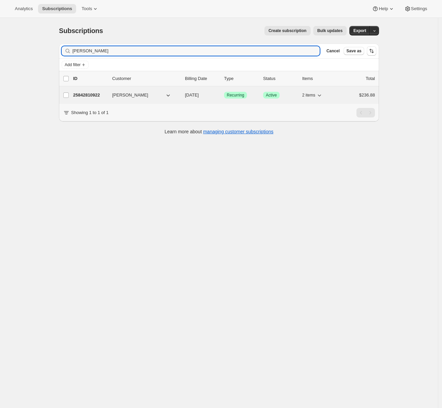
type input "stephanie"
click at [95, 97] on p "25842810922" at bounding box center [90, 95] width 34 height 7
